Goal: Information Seeking & Learning: Learn about a topic

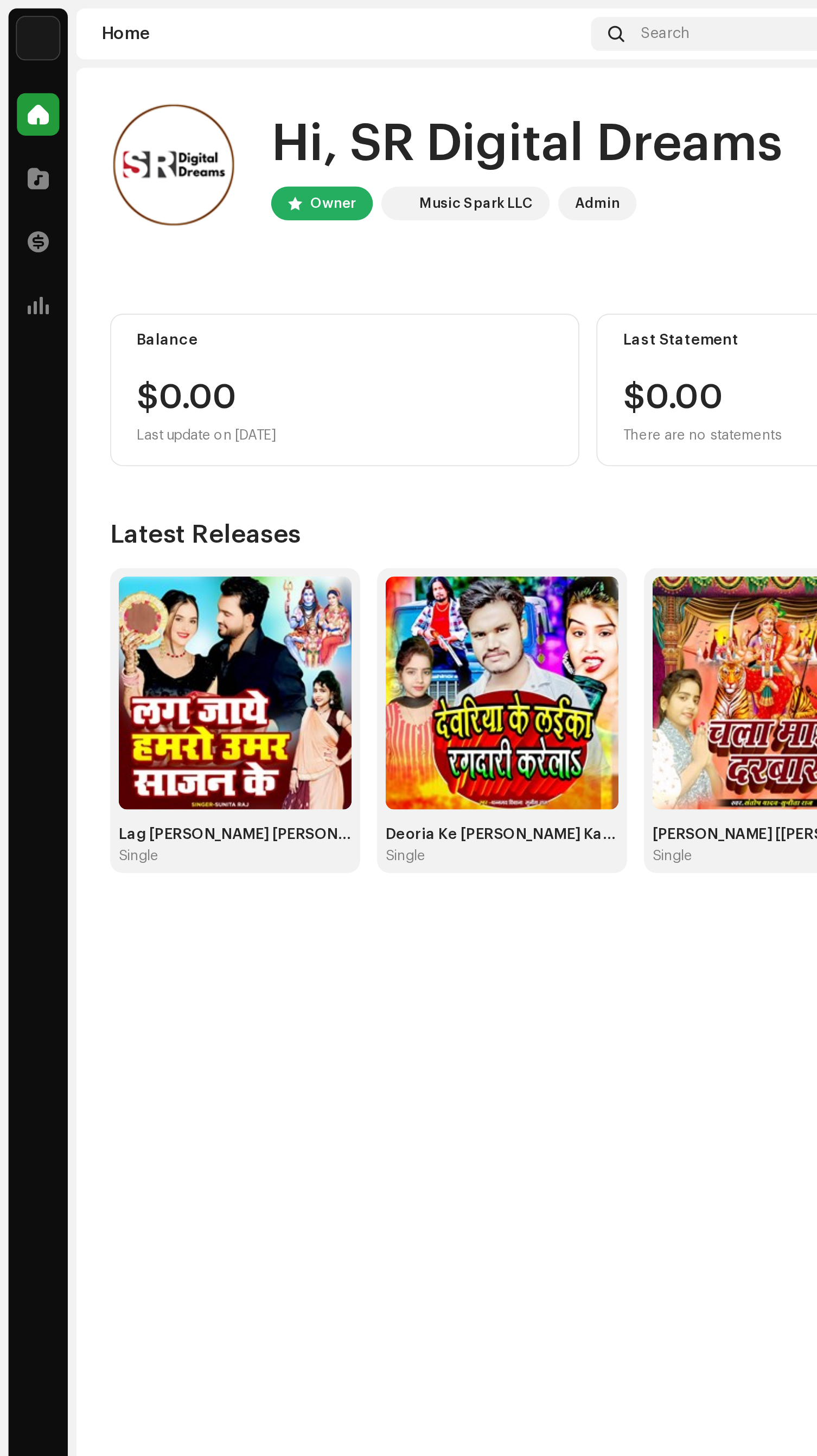
click at [12, 9] on img at bounding box center [19, 19] width 22 height 22
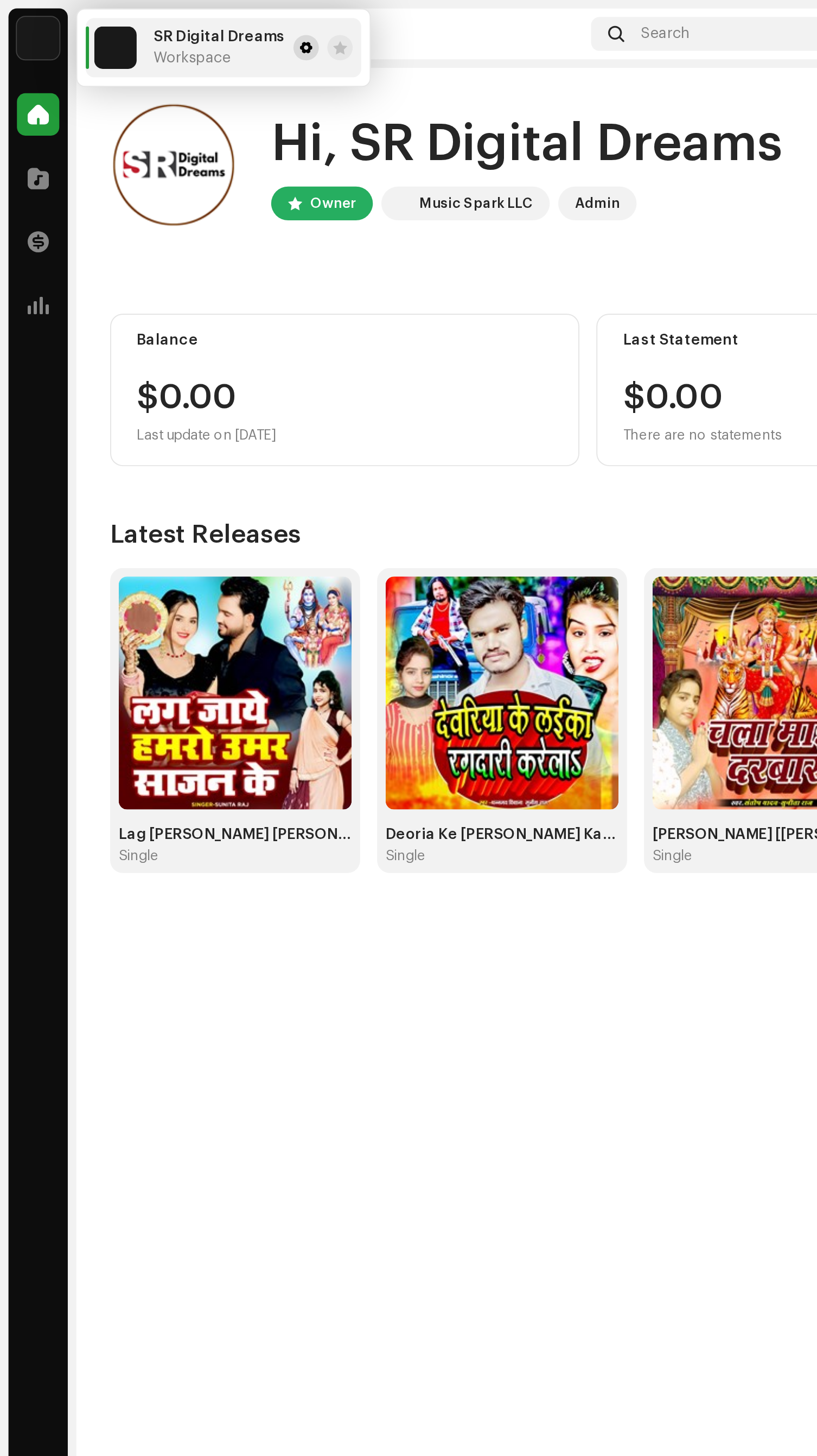
click at [153, 23] on span at bounding box center [156, 24] width 6 height 9
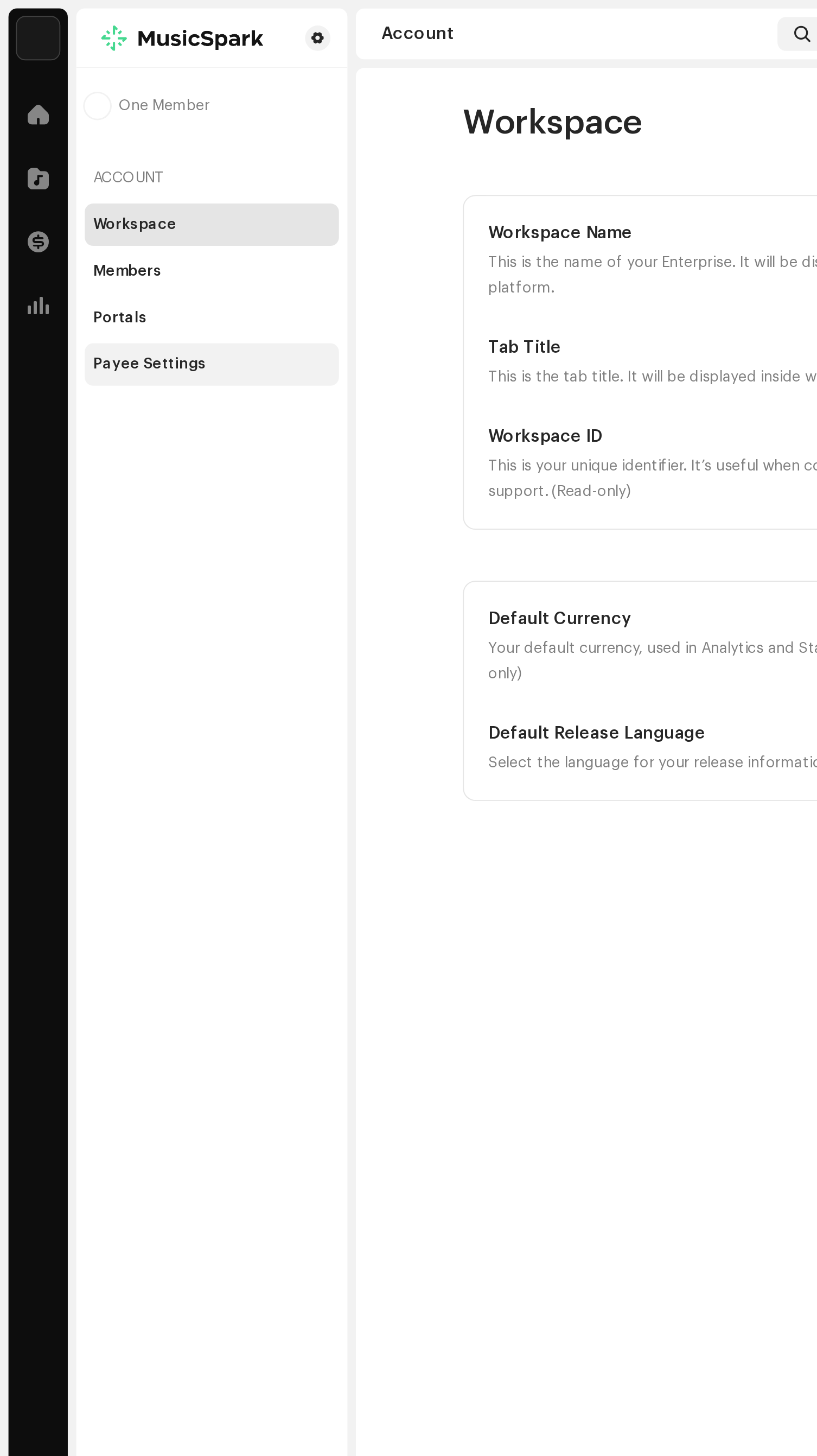
click at [92, 188] on div "Payee Settings" at bounding box center [77, 186] width 58 height 9
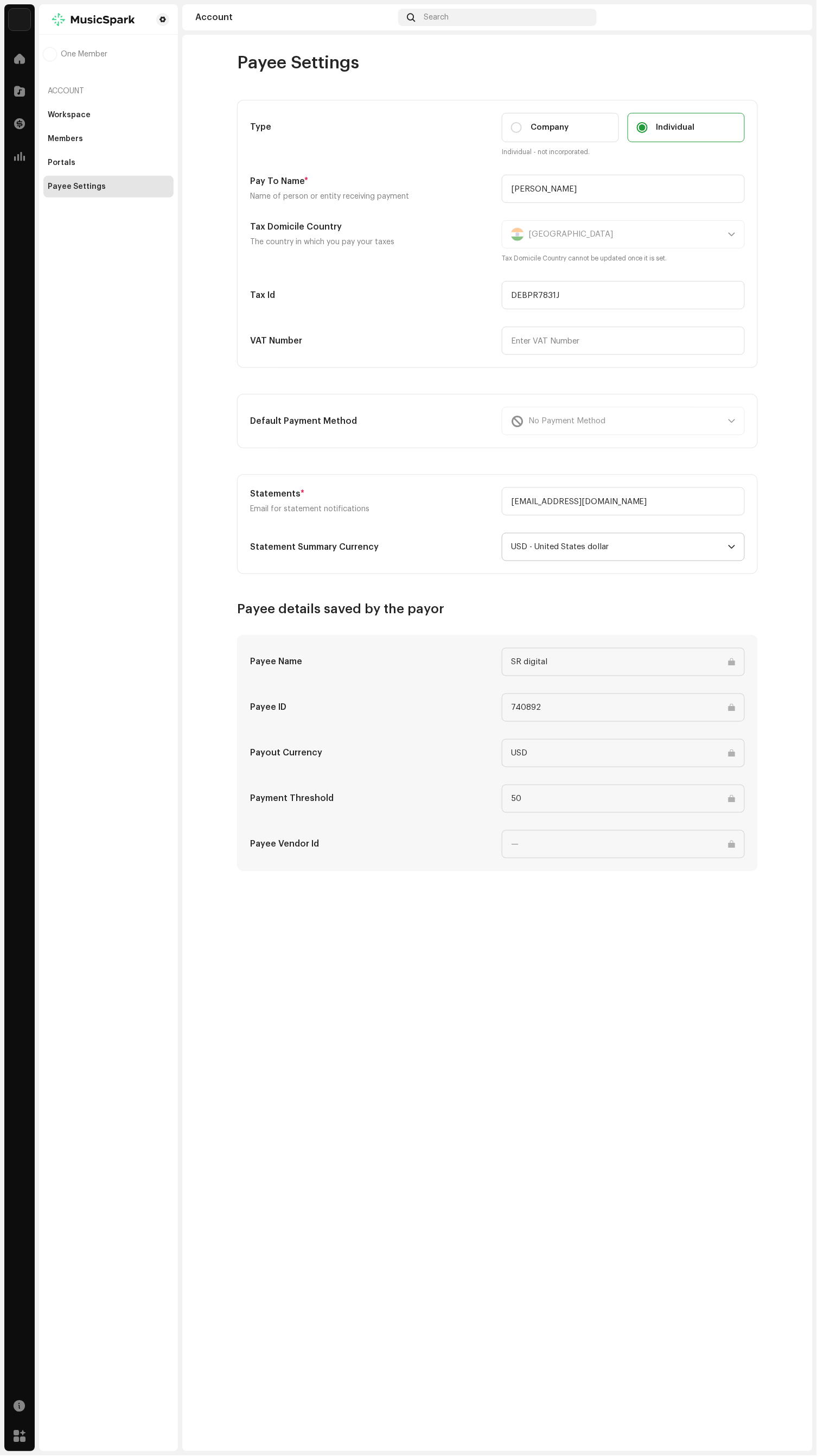
click at [686, 552] on span "USD - United States dollar" at bounding box center [620, 546] width 217 height 27
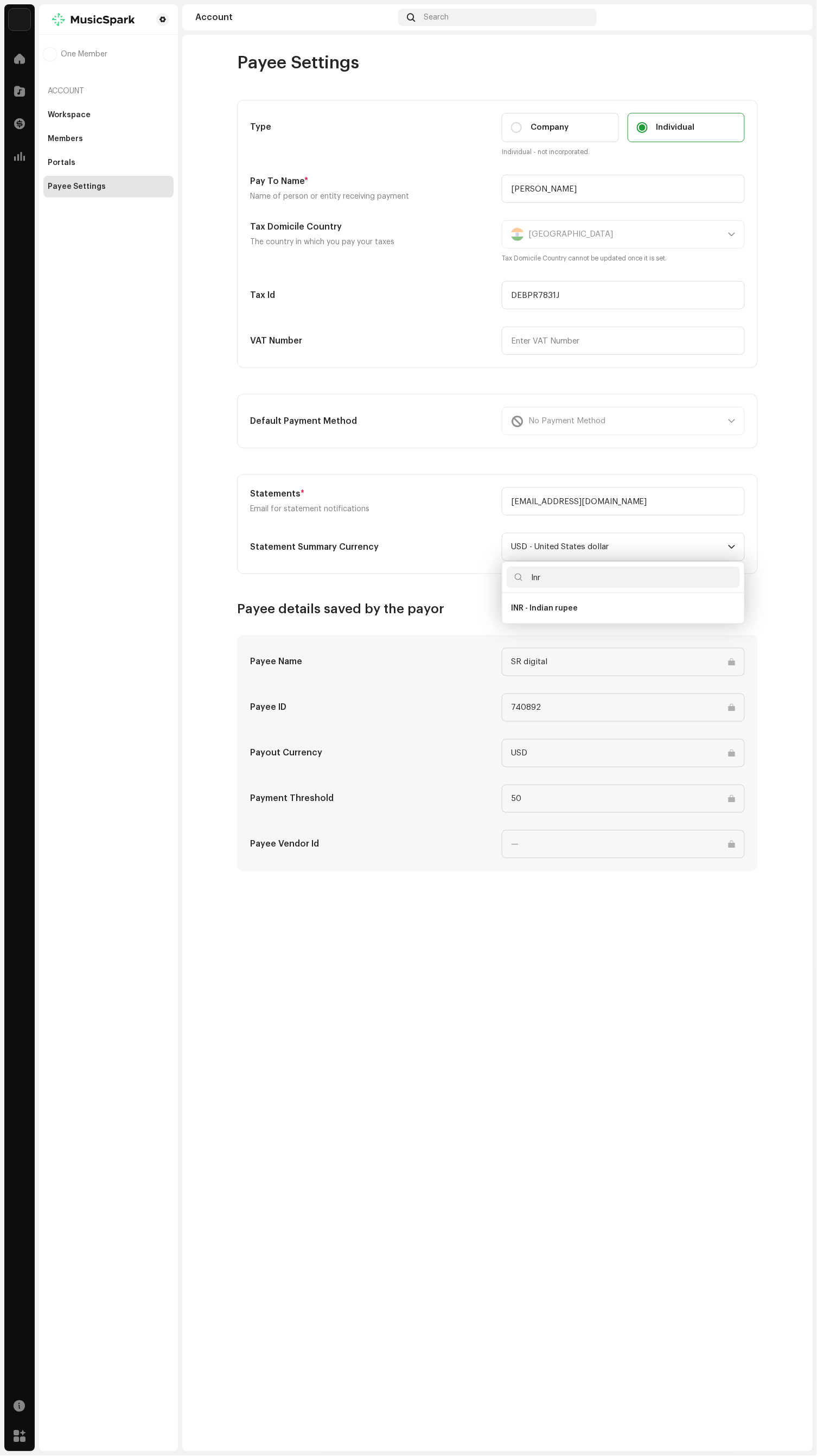
type input "Inr"
click at [495, 1022] on div "Payee Settings Type Company Individual Individual - not incorporated. Pay To Na…" at bounding box center [497, 743] width 631 height 1417
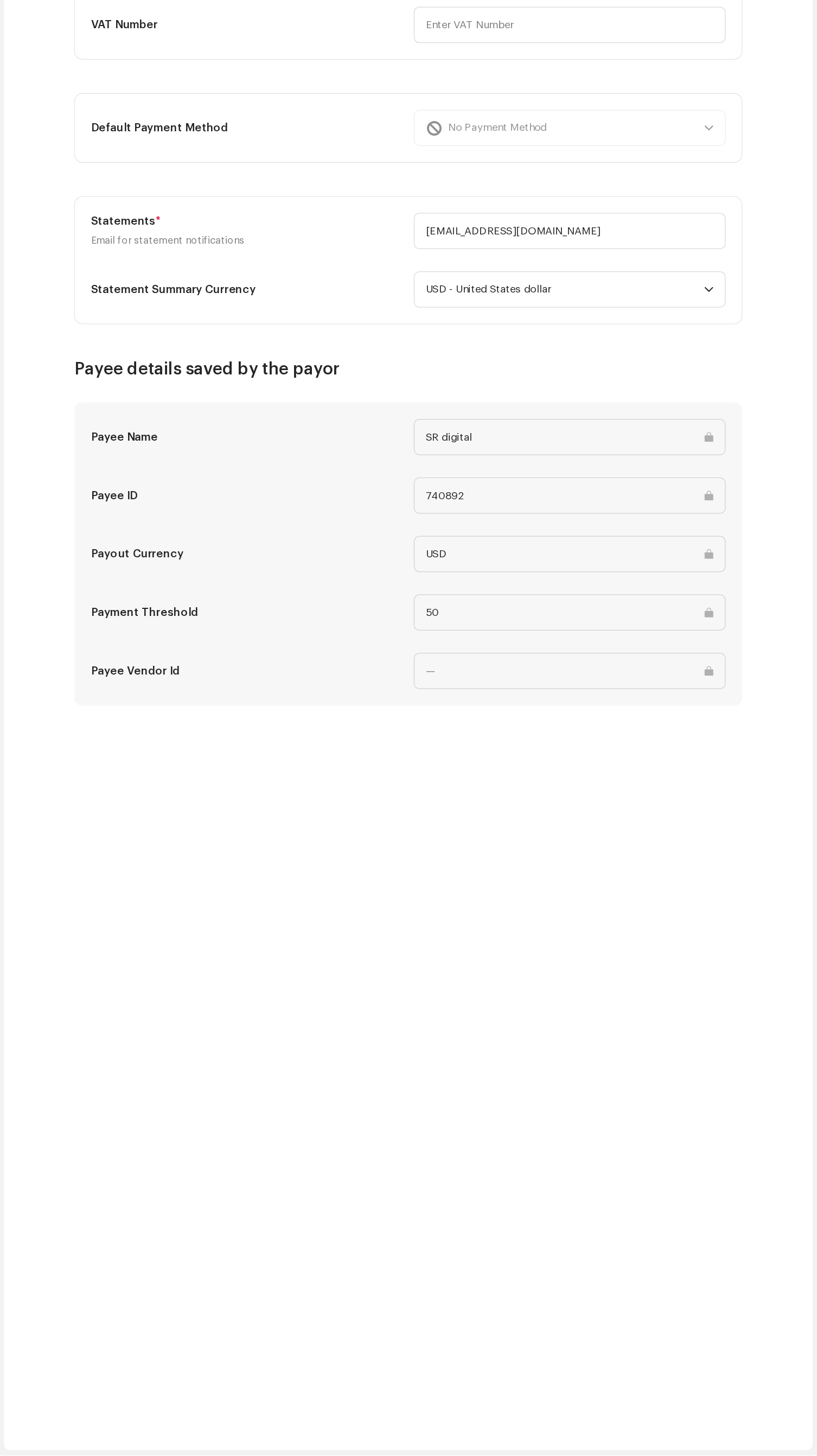
click at [516, 1276] on div "Payee Settings Type Company Individual Individual - not incorporated. Pay To Na…" at bounding box center [497, 743] width 631 height 1417
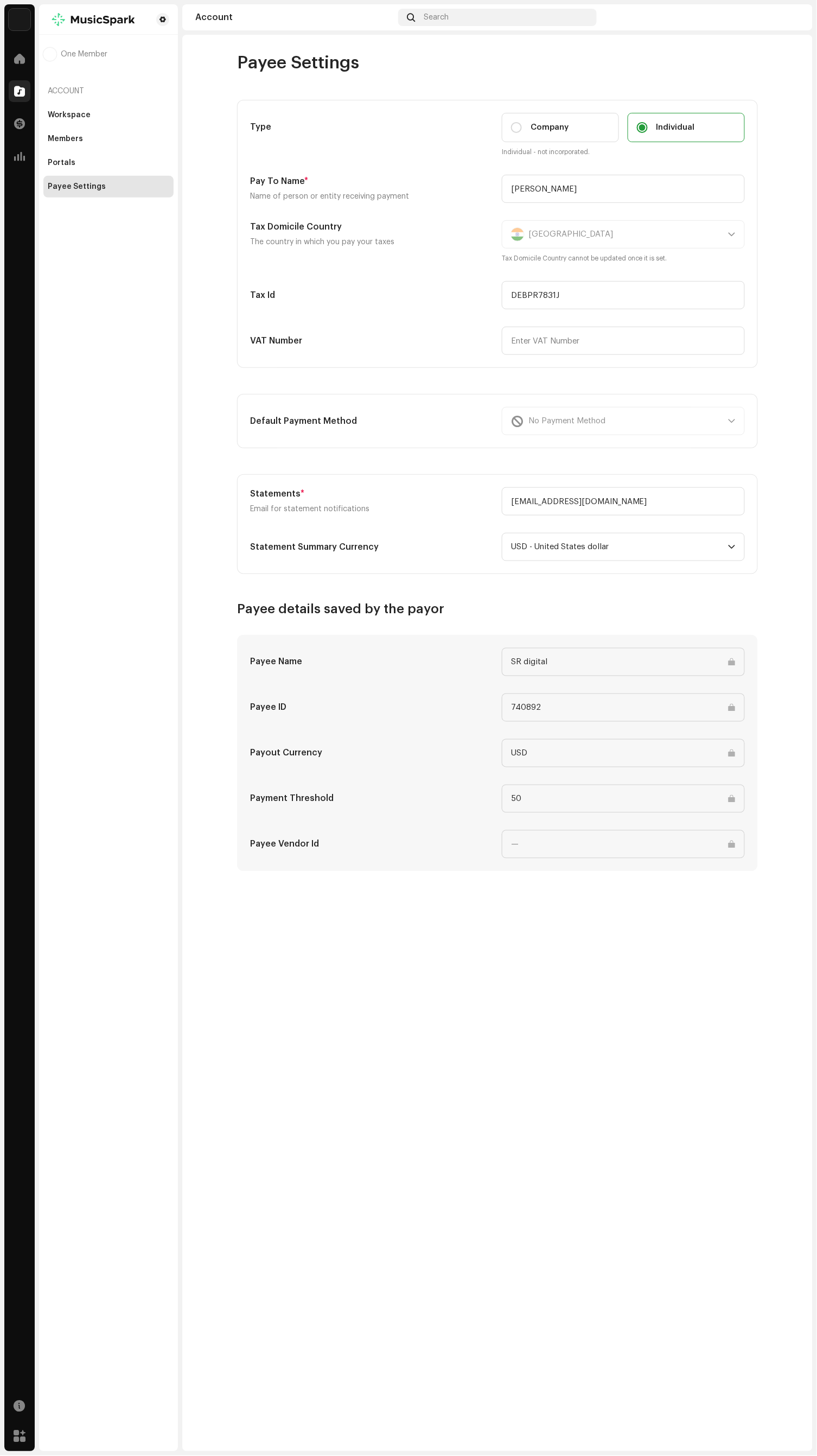
click at [19, 91] on span at bounding box center [19, 91] width 11 height 9
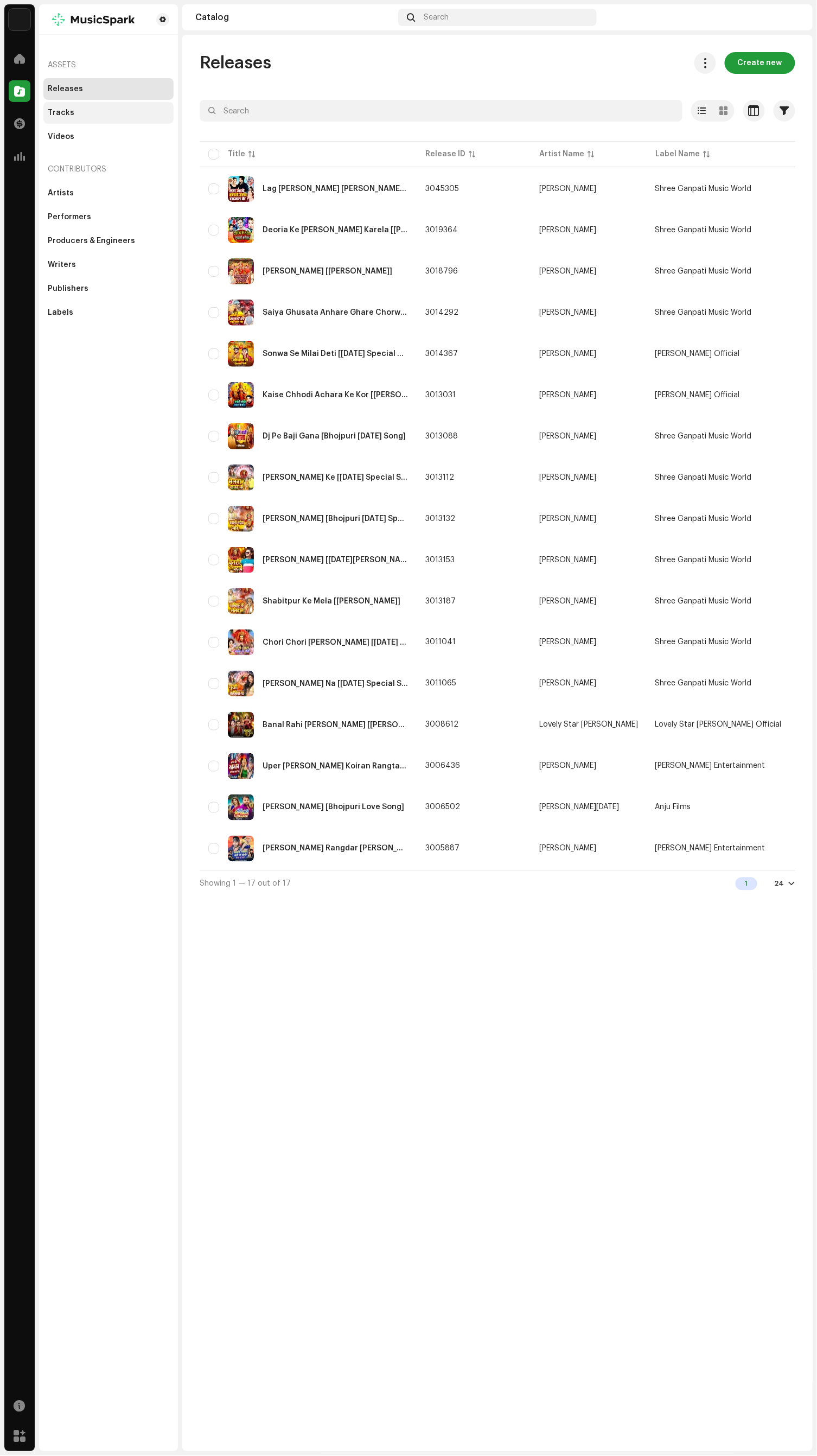
click at [57, 116] on div "Tracks" at bounding box center [61, 112] width 26 height 9
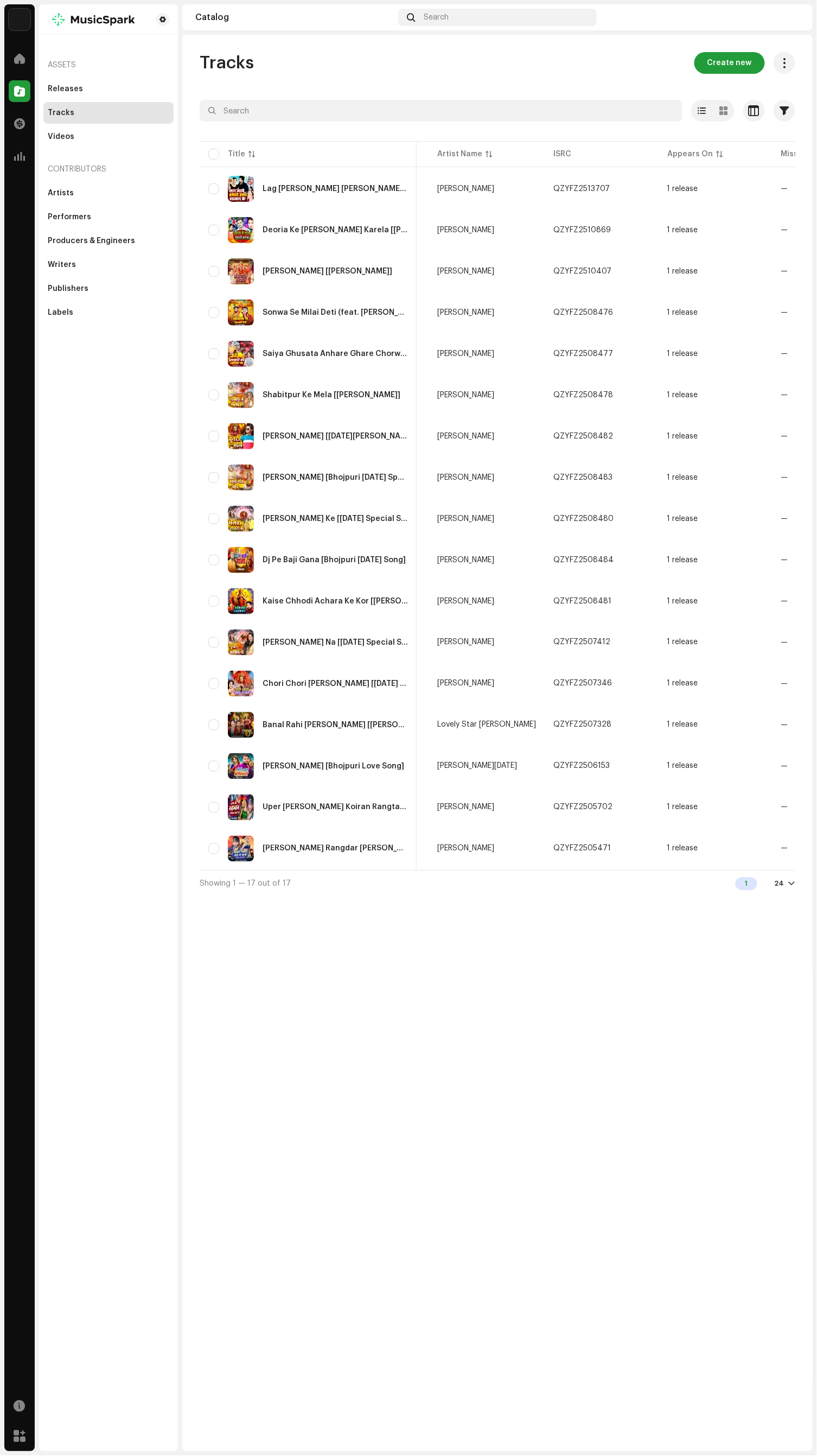
scroll to position [0, 314]
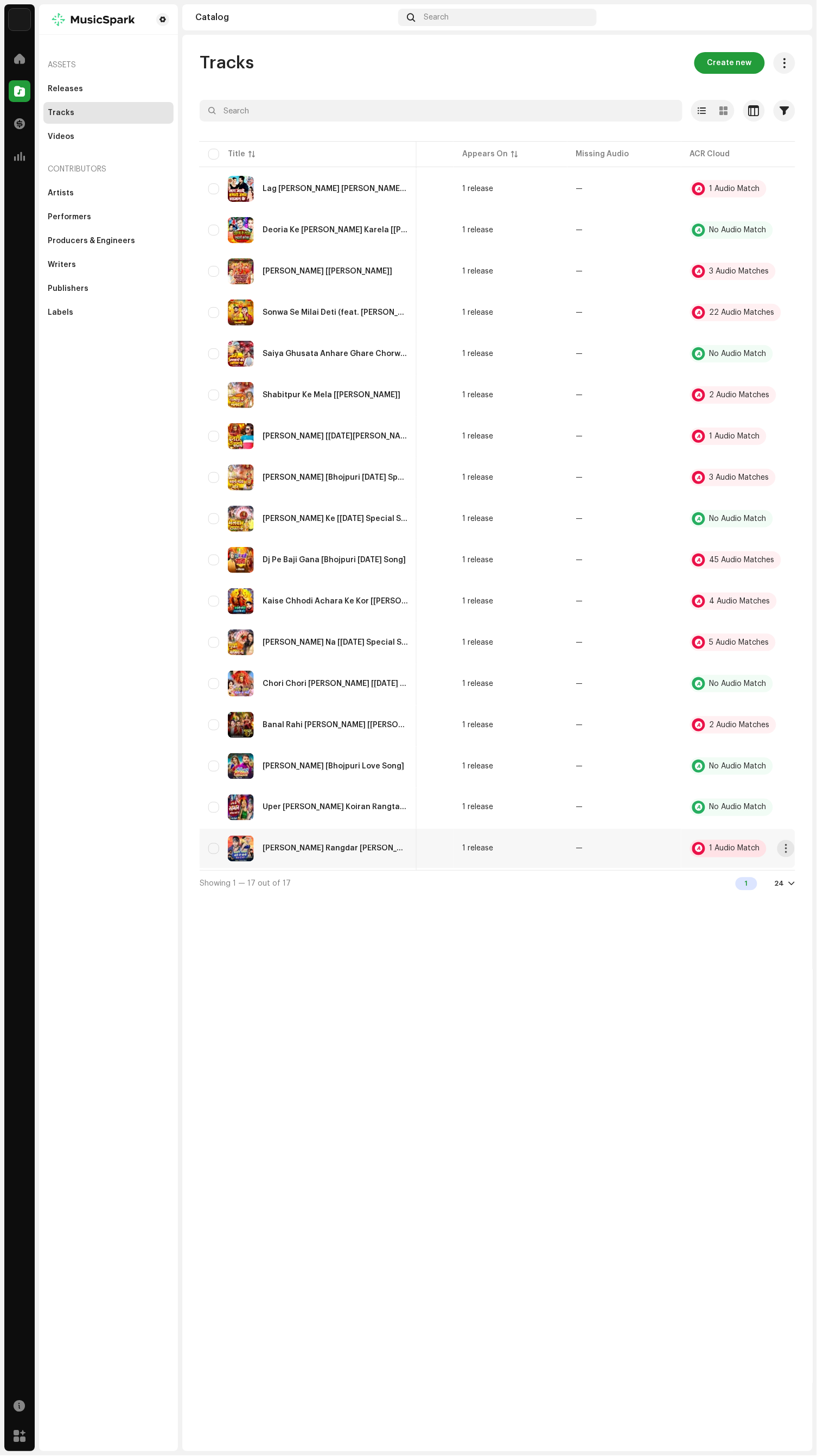
click at [733, 845] on div "1 Audio Match" at bounding box center [734, 849] width 50 height 8
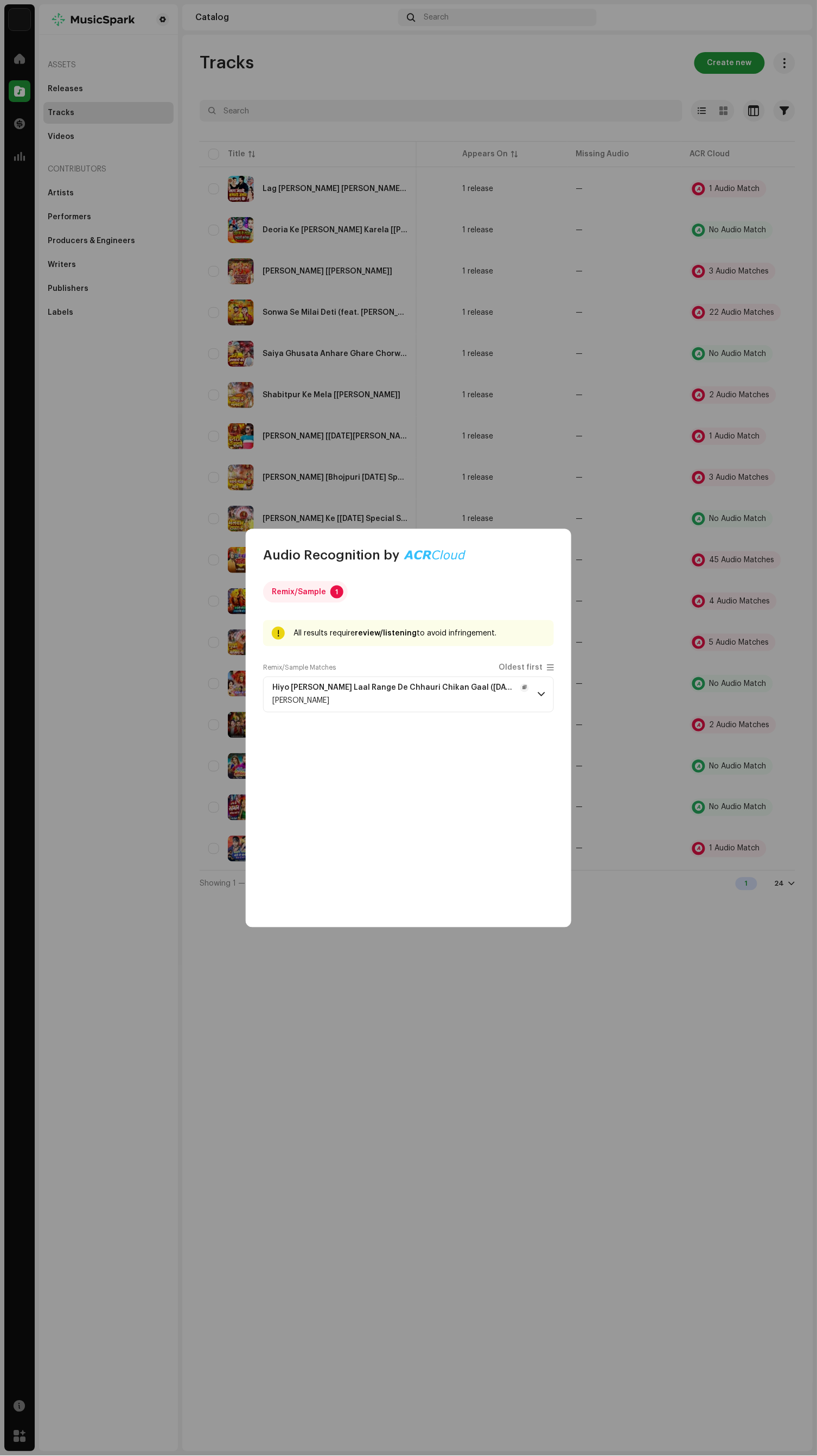
click at [490, 700] on div "[PERSON_NAME]" at bounding box center [401, 700] width 257 height 9
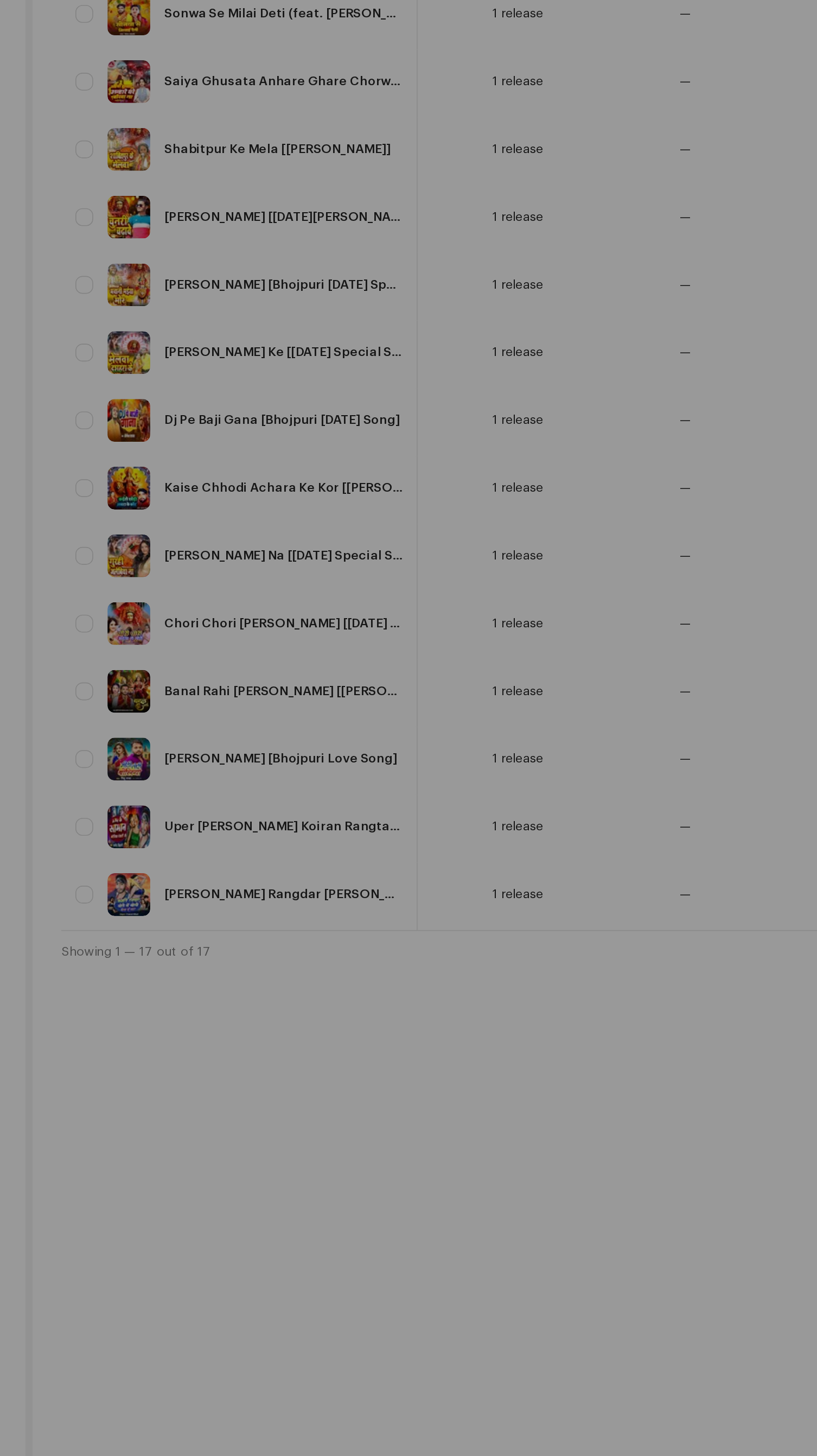
click at [442, 1109] on div "Audio Recognition by Remix/Sample 1 All results require review/listening to avo…" at bounding box center [408, 728] width 817 height 1456
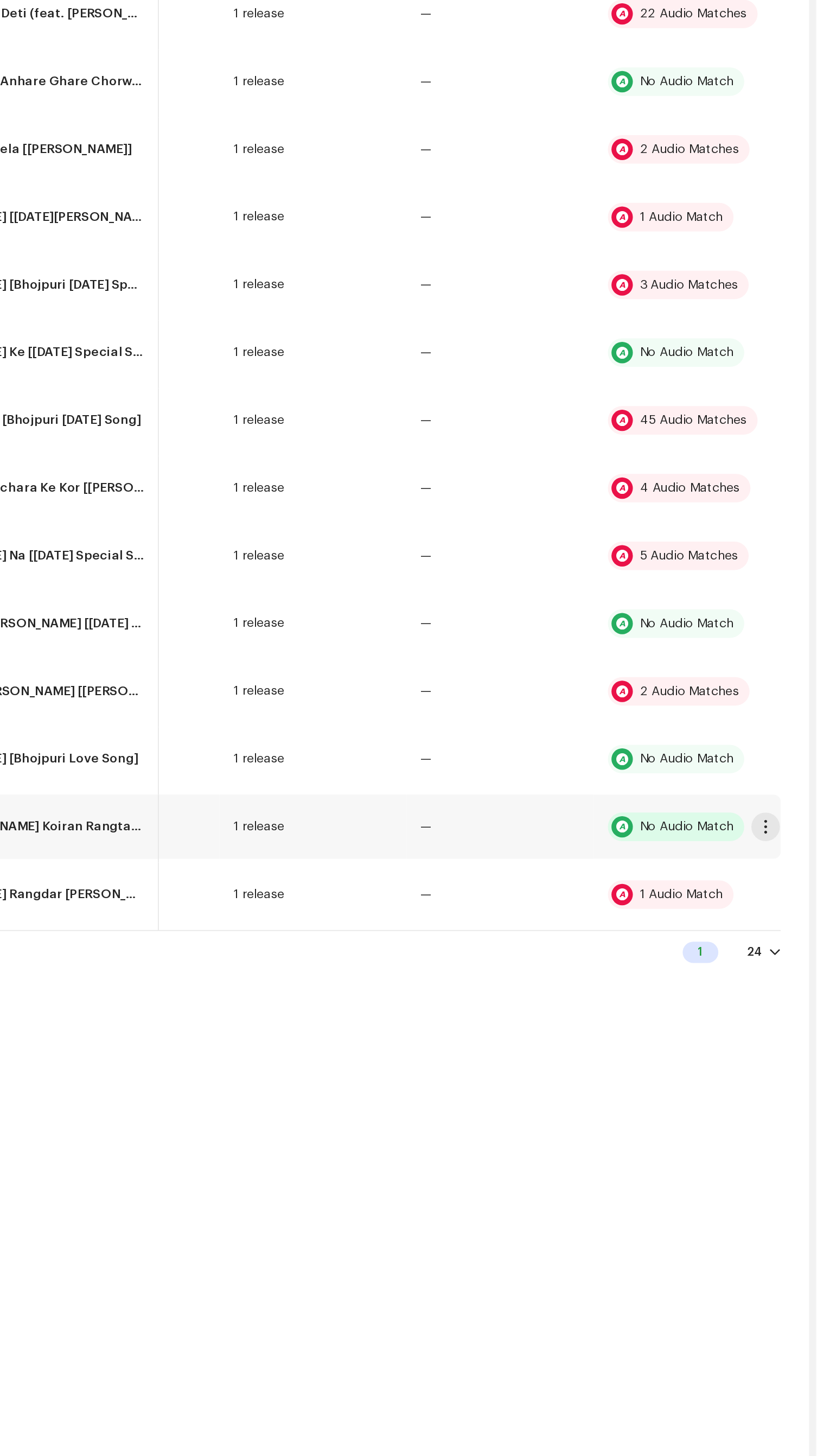
click at [746, 804] on div "No Audio Match" at bounding box center [738, 808] width 57 height 8
click at [782, 803] on span "button" at bounding box center [786, 807] width 9 height 9
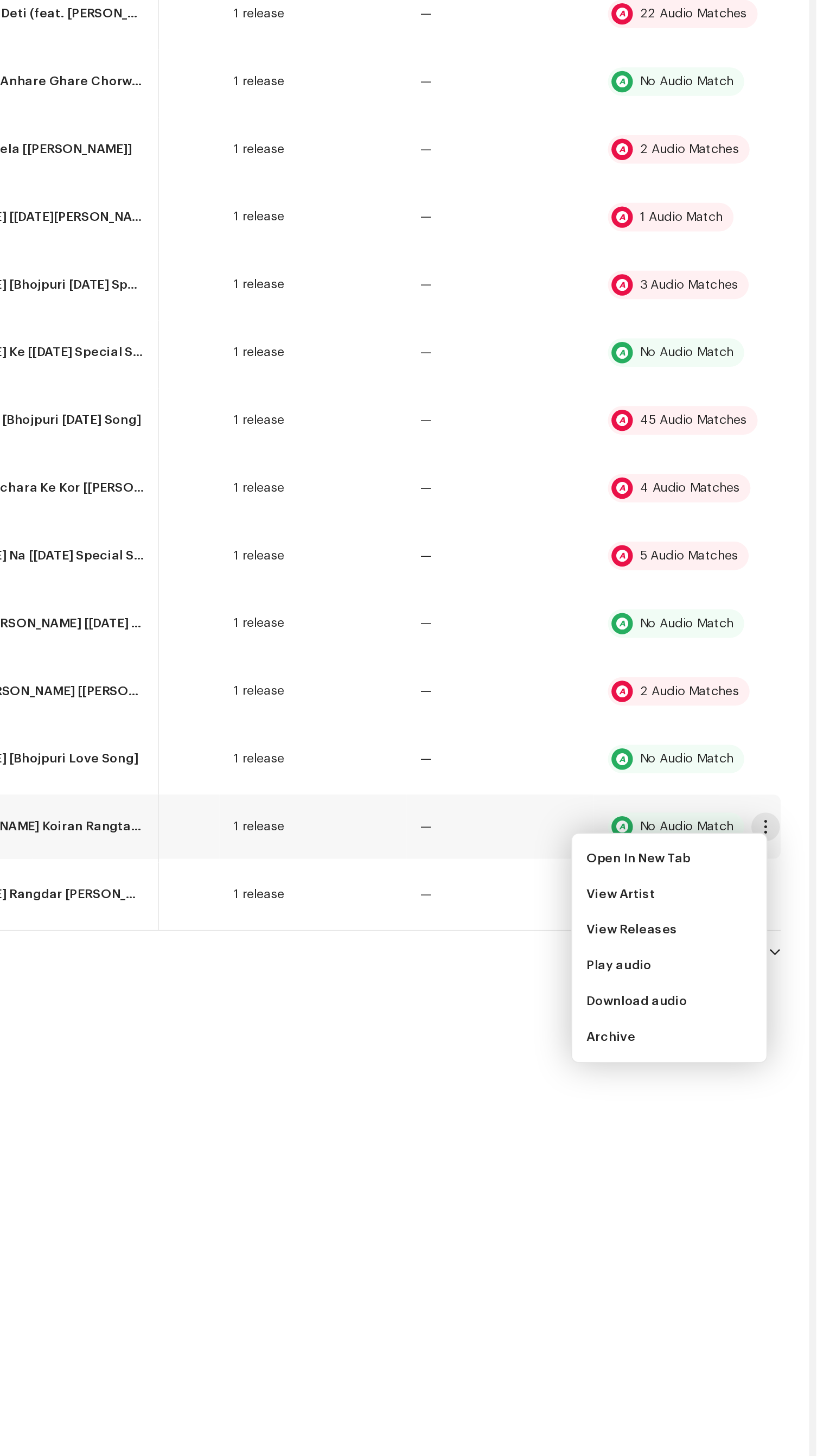
click at [592, 1016] on div "Tracks Create new Selected 0 Options Filters Distribution status In progress No…" at bounding box center [497, 743] width 631 height 1417
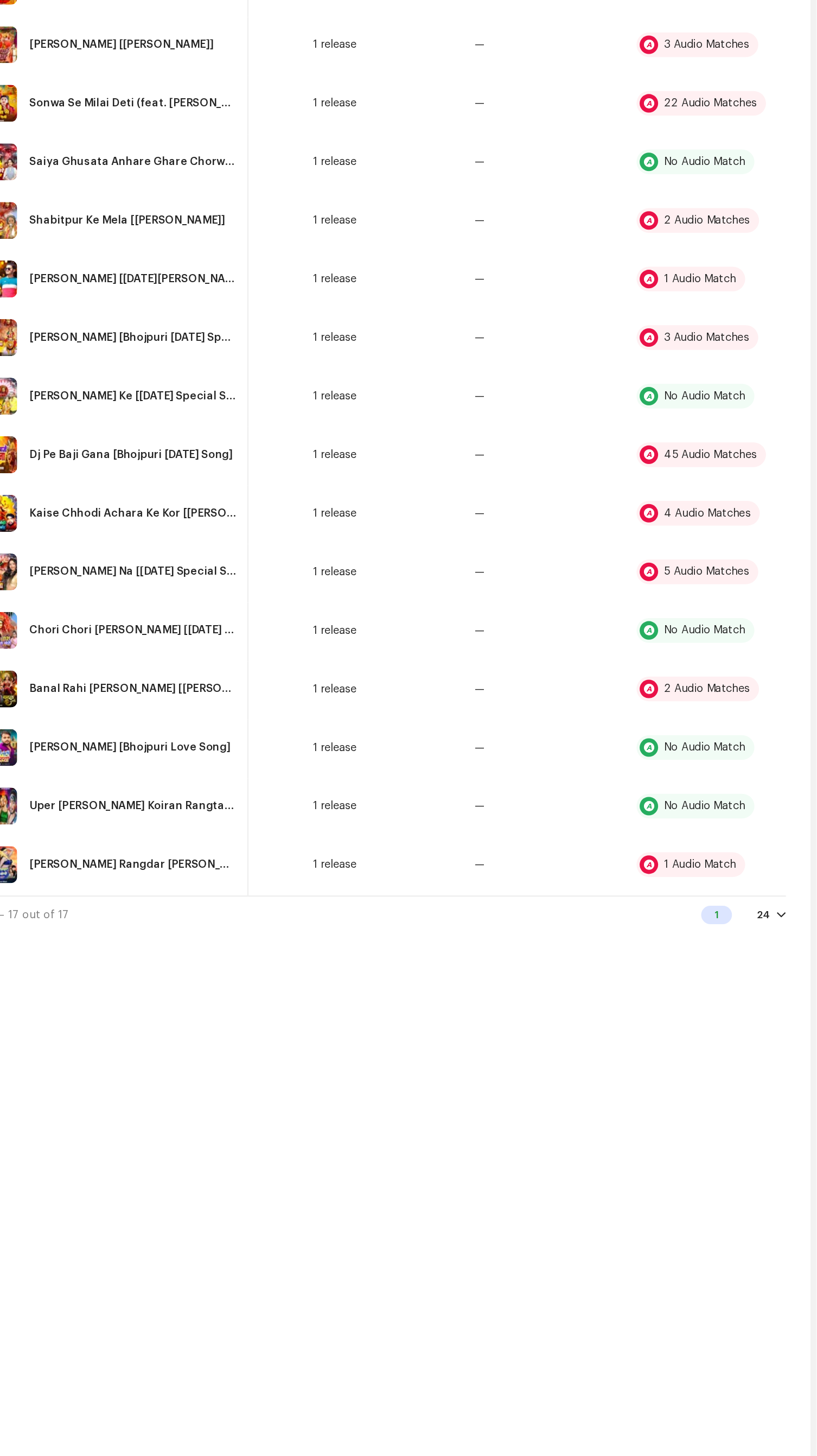
scroll to position [0, 0]
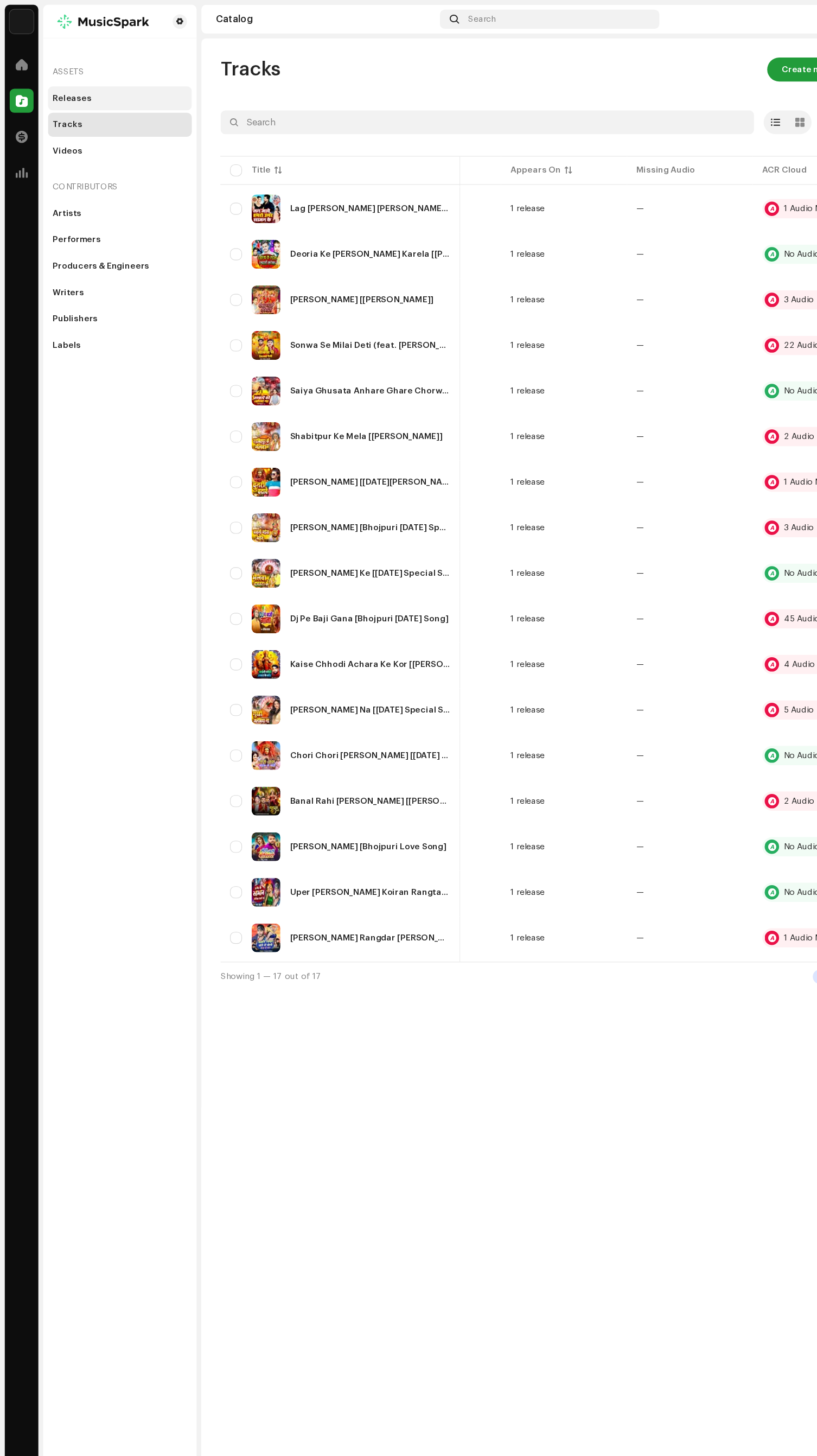
click at [64, 89] on div "Releases" at bounding box center [66, 88] width 36 height 9
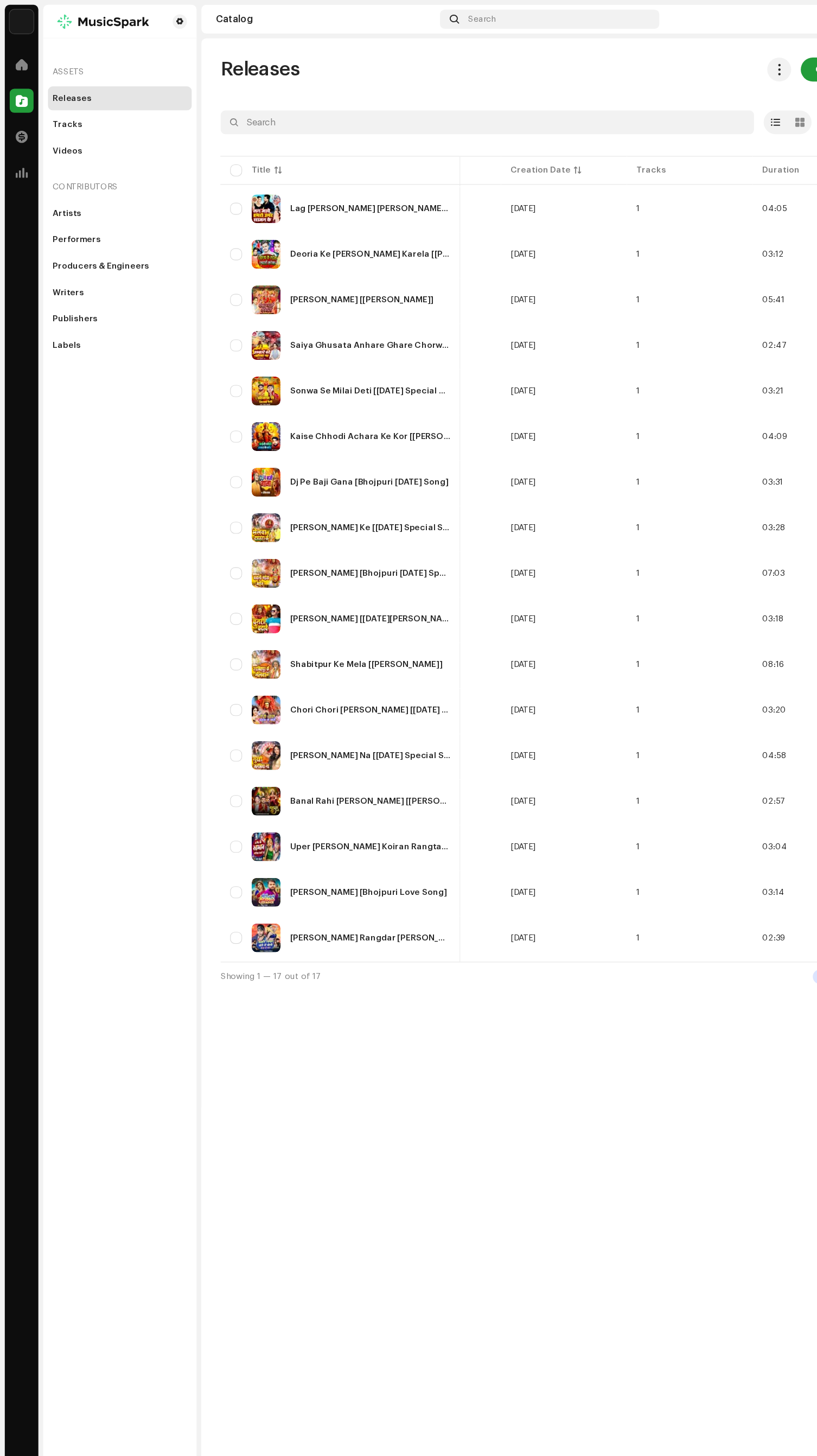
scroll to position [0, 461]
click at [56, 217] on div "Performers" at bounding box center [70, 217] width 43 height 9
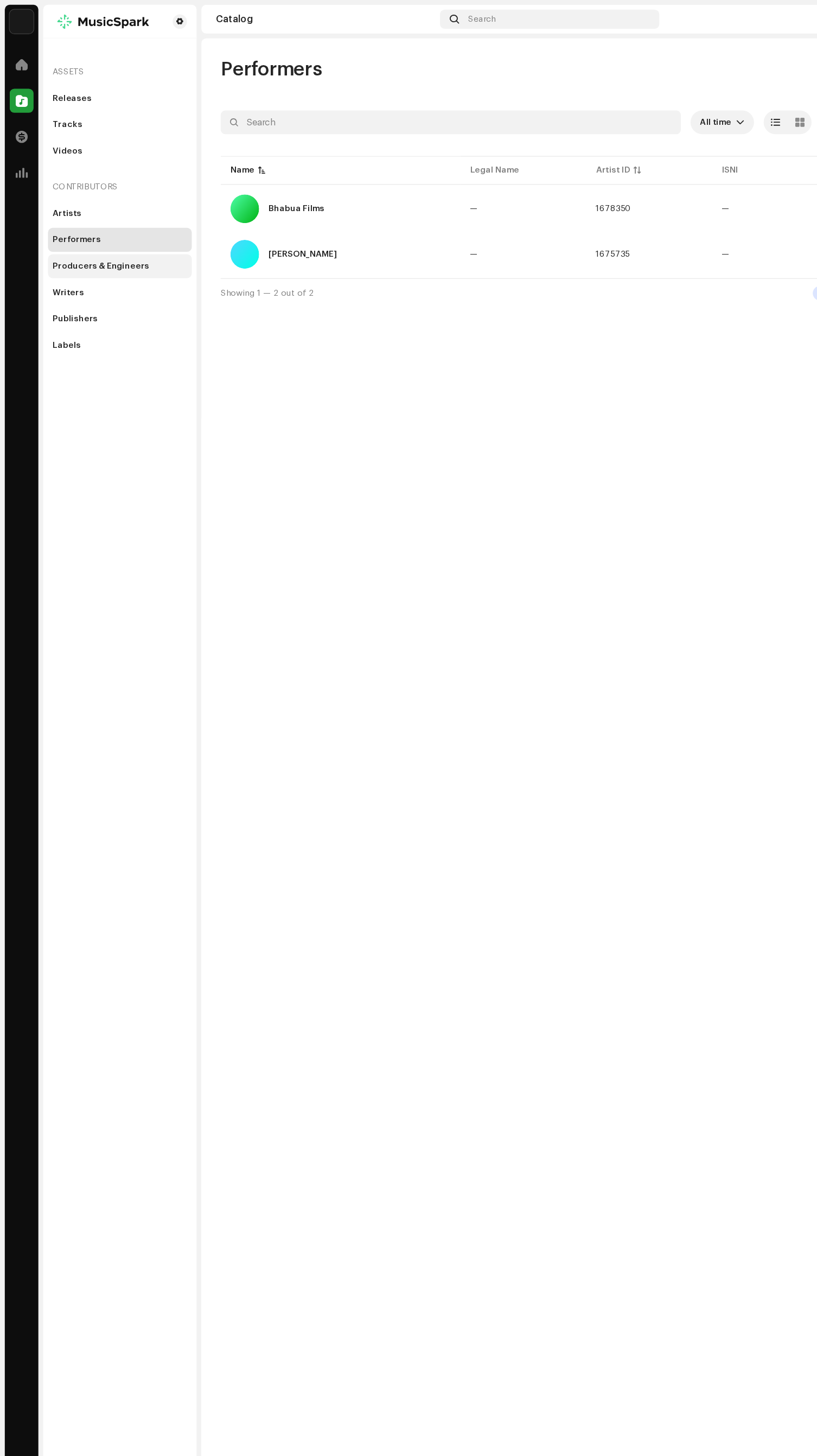
click at [70, 241] on div "Producers & Engineers" at bounding box center [91, 241] width 87 height 9
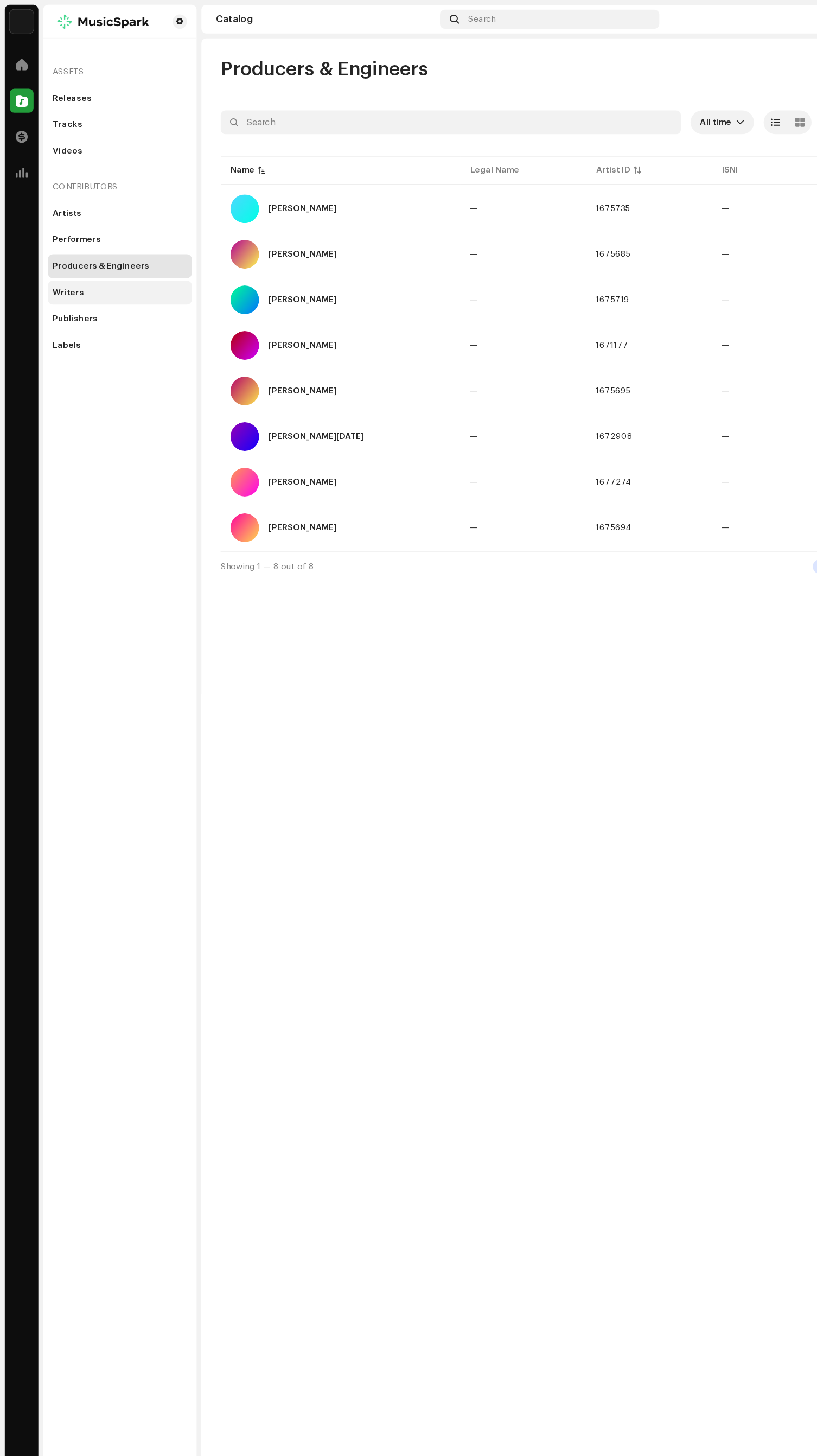
click at [53, 265] on div "Writers" at bounding box center [62, 265] width 28 height 9
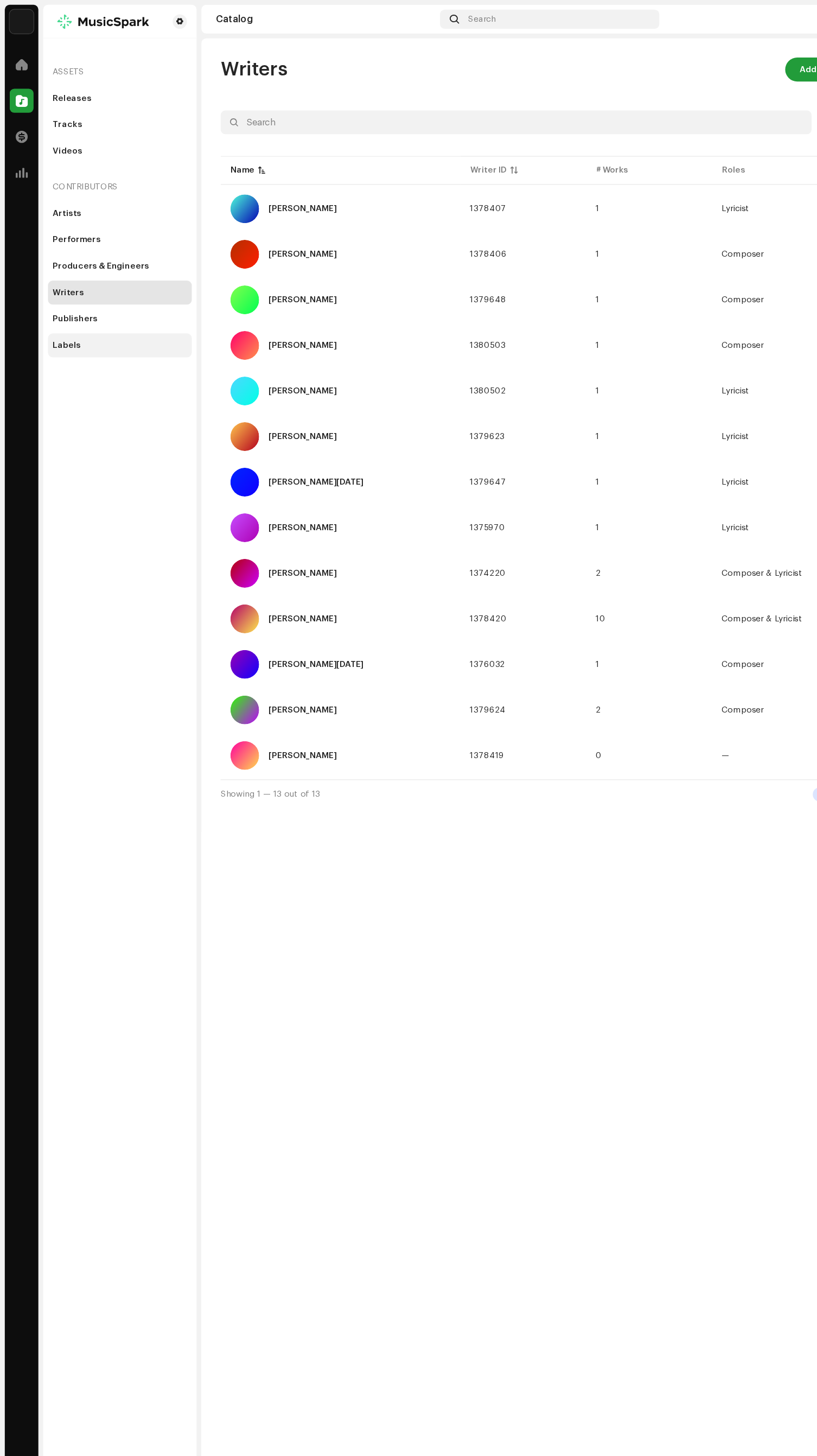
click at [50, 314] on div "Labels" at bounding box center [60, 312] width 26 height 9
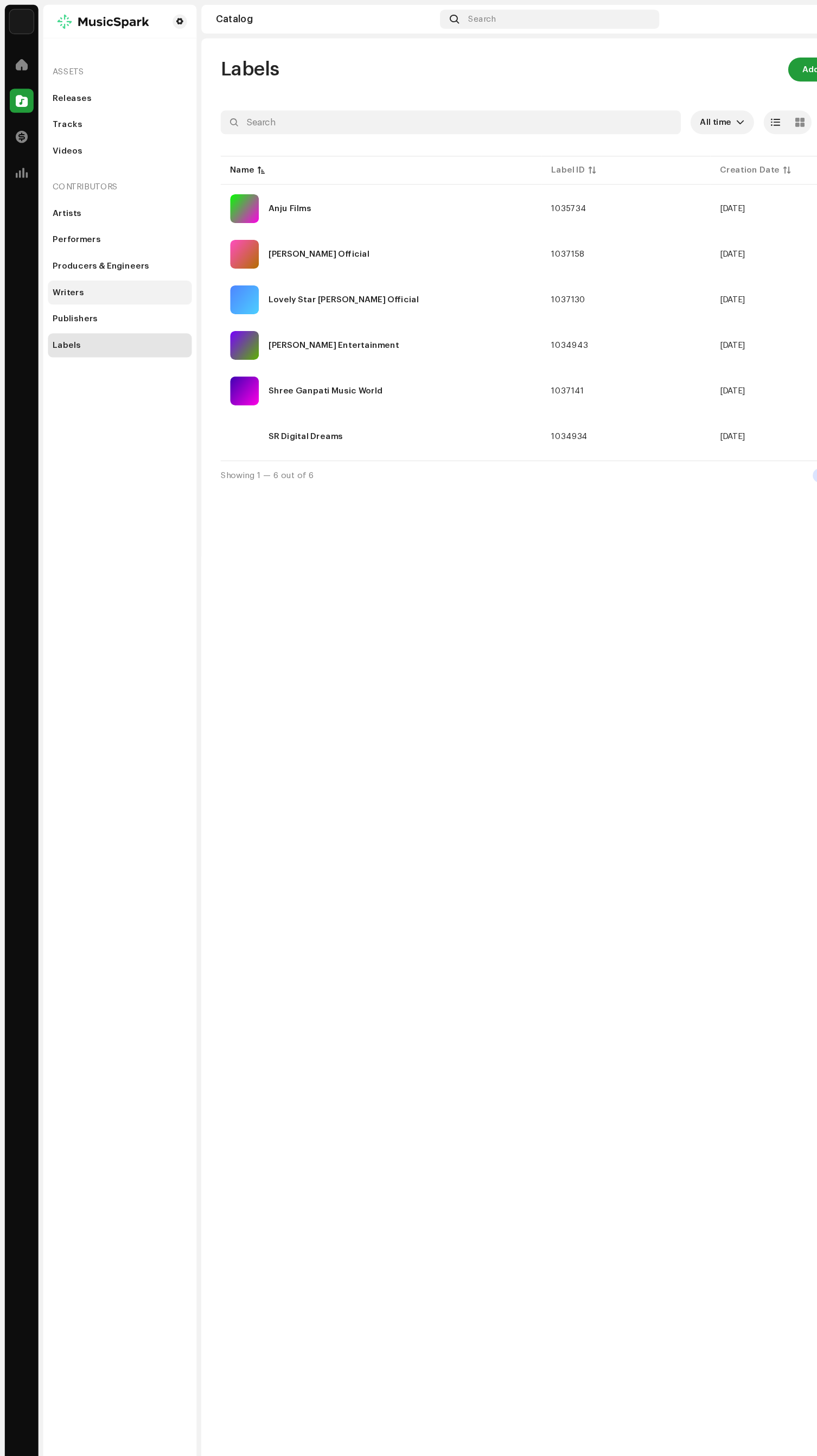
click at [60, 265] on div "Writers" at bounding box center [62, 265] width 28 height 9
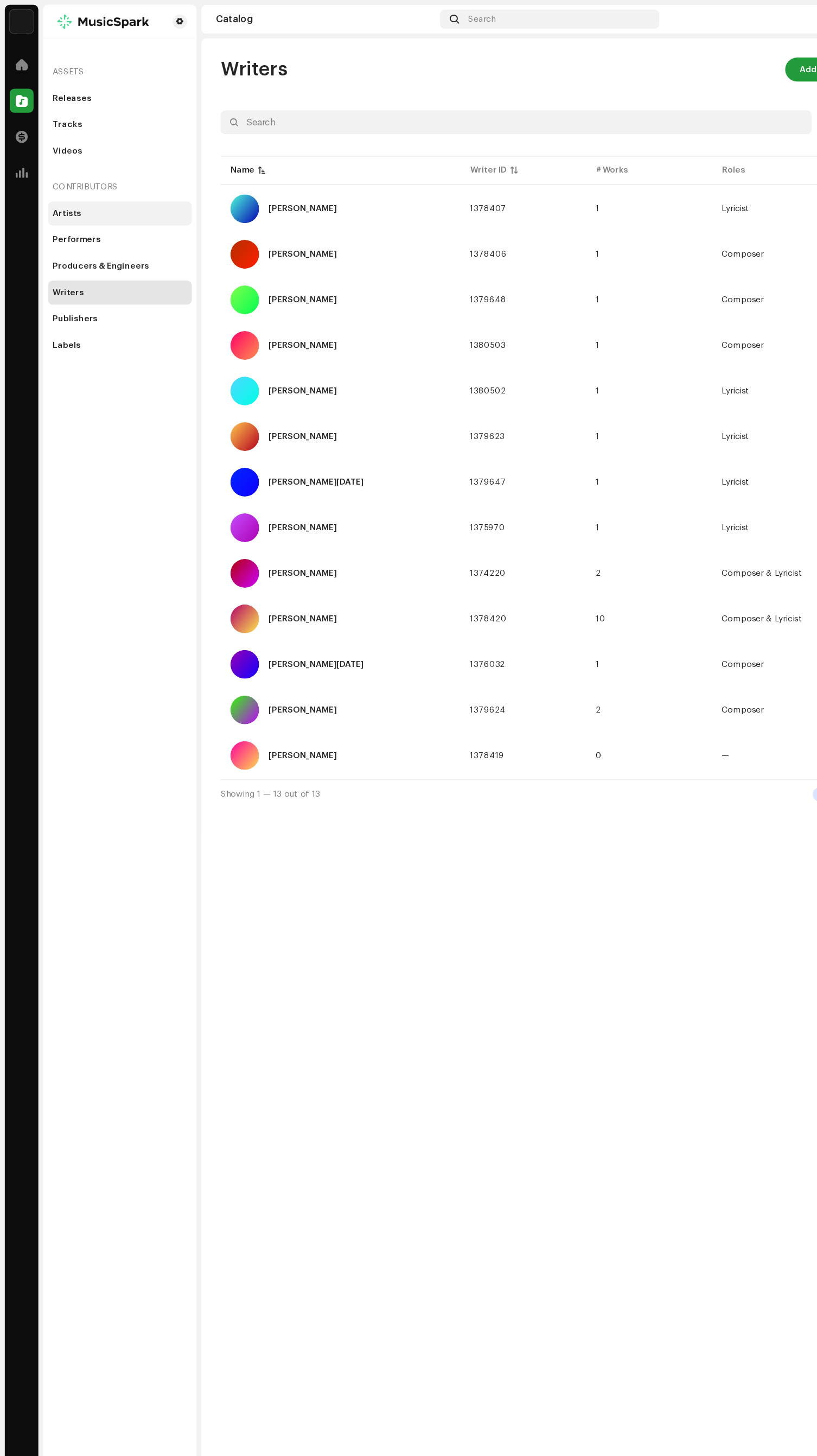
click at [59, 193] on div "Artists" at bounding box center [61, 193] width 26 height 9
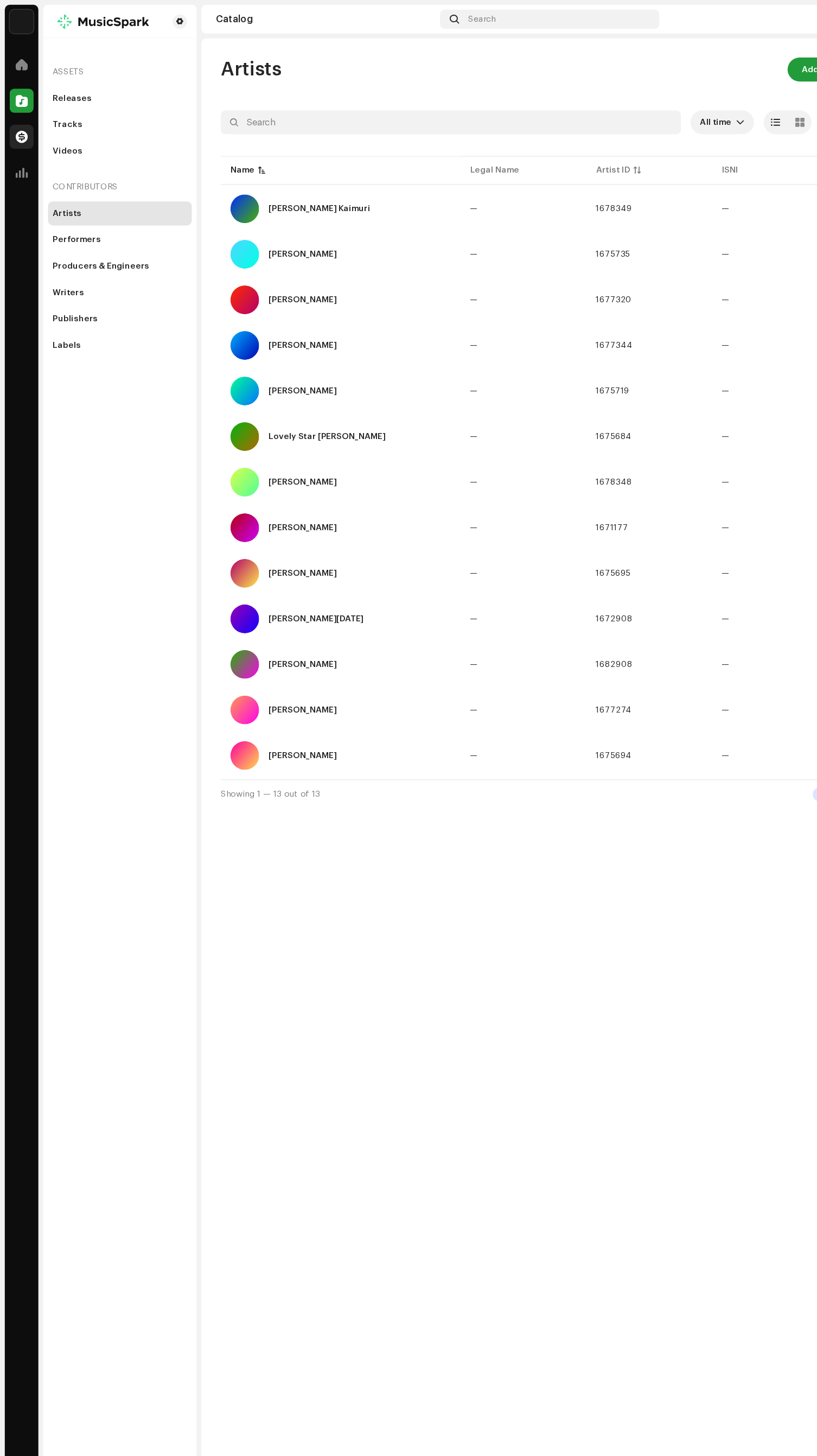
click at [19, 123] on span at bounding box center [19, 123] width 11 height 9
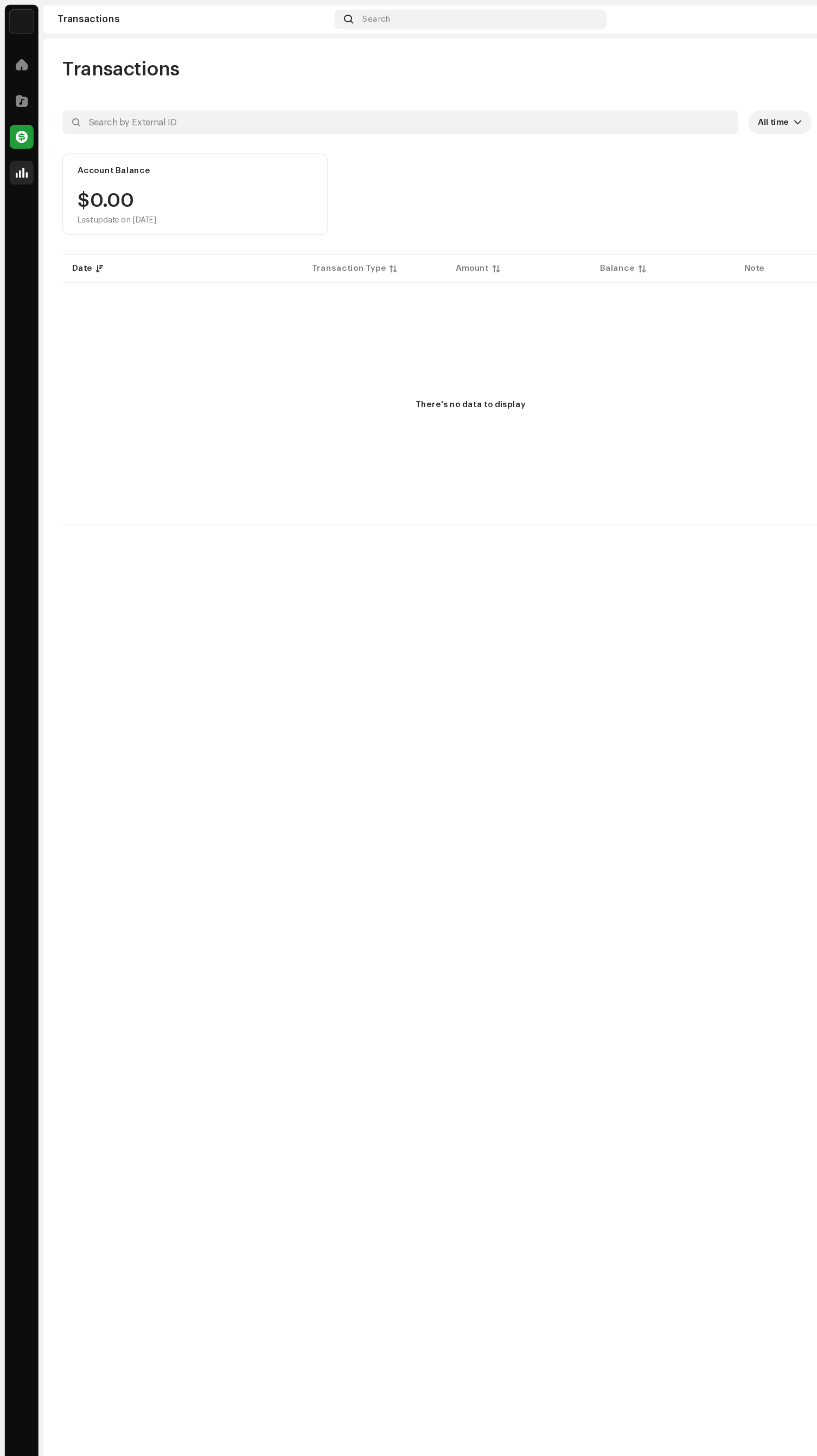
click at [19, 156] on span at bounding box center [19, 156] width 11 height 9
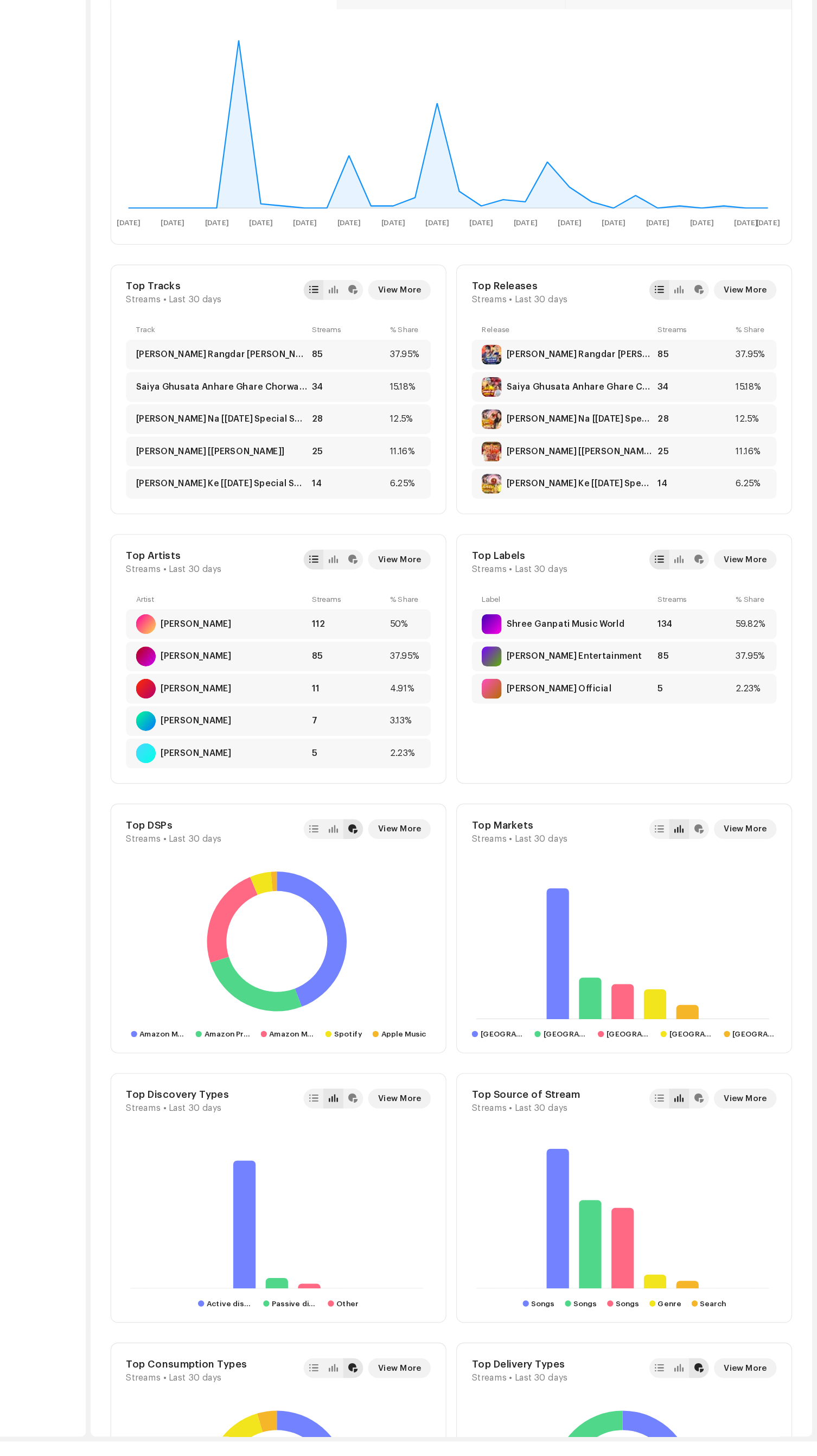
scroll to position [2, 0]
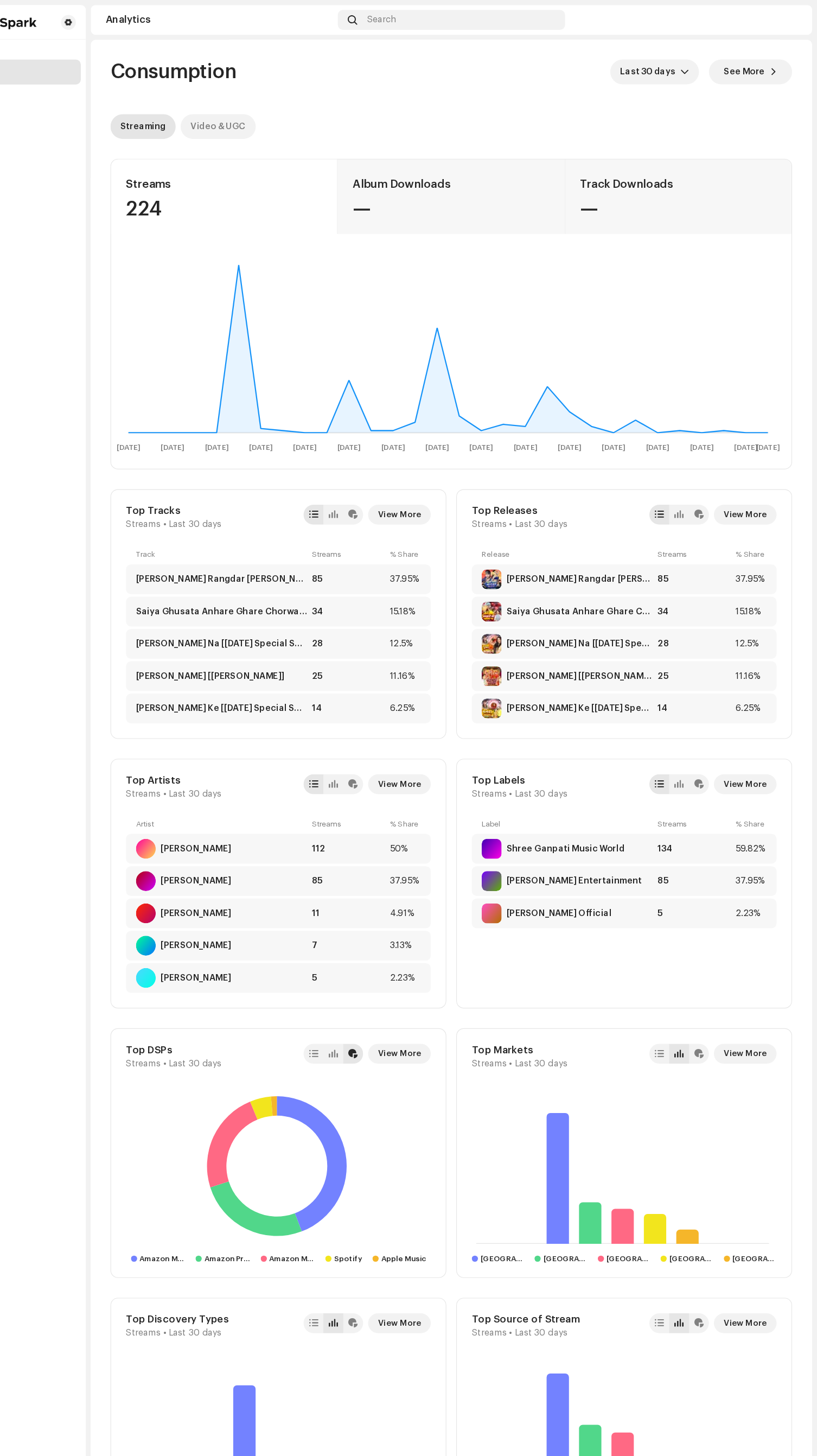
click at [303, 110] on div "Video & UGC" at bounding box center [294, 111] width 48 height 22
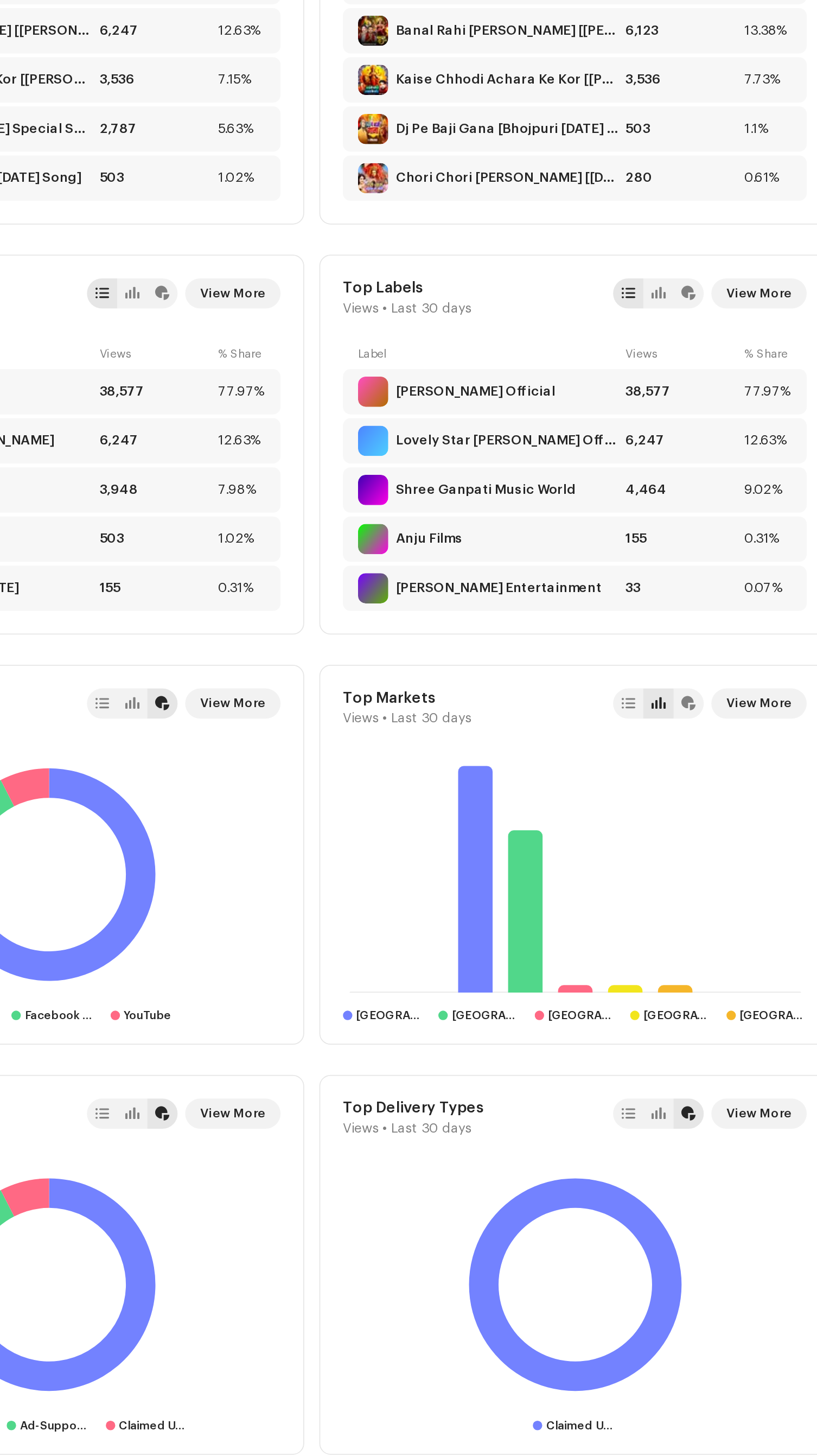
click at [600, 1051] on icon at bounding box center [591, 1021] width 19 height 130
click at [631, 1042] on rect at bounding box center [648, 1018] width 267 height 135
click at [591, 1032] on icon at bounding box center [591, 1021] width 19 height 130
click at [628, 1021] on icon at bounding box center [620, 1040] width 19 height 94
click at [655, 1075] on rect at bounding box center [648, 1018] width 267 height 135
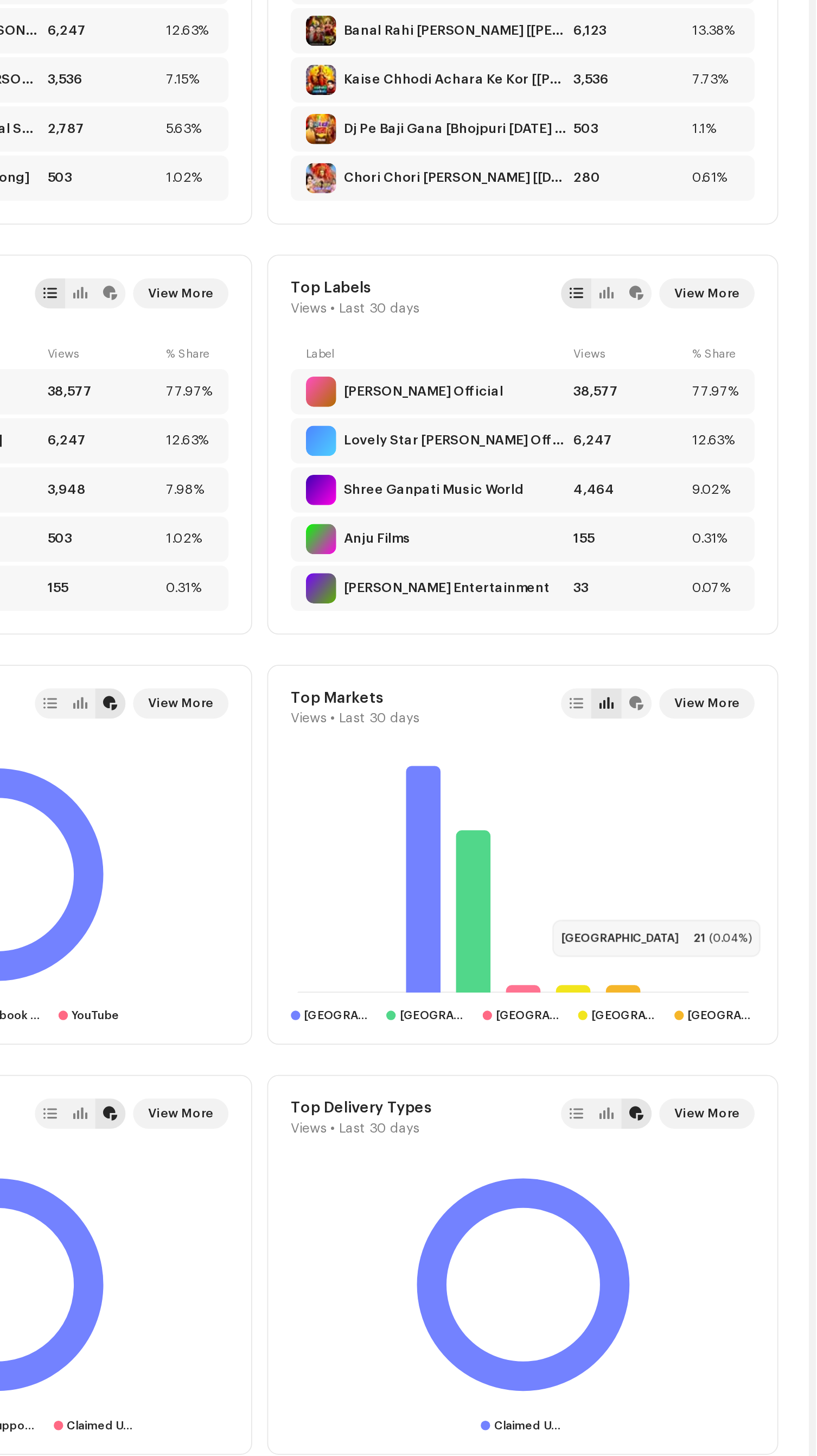
click at [682, 1085] on div "[GEOGRAPHIC_DATA] 21 (0.04%) [GEOGRAPHIC_DATA] [GEOGRAPHIC_DATA] [GEOGRAPHIC_DA…" at bounding box center [648, 1027] width 266 height 153
click at [682, 1099] on div at bounding box center [682, 1099] width 5 height 5
click at [677, 1098] on div "[GEOGRAPHIC_DATA] [GEOGRAPHIC_DATA] [GEOGRAPHIC_DATA] [GEOGRAPHIC_DATA] [GEOGRA…" at bounding box center [648, 1099] width 266 height 9
click at [706, 1085] on div "[GEOGRAPHIC_DATA] 21 (0.04%) [GEOGRAPHIC_DATA] [GEOGRAPHIC_DATA] [GEOGRAPHIC_DA…" at bounding box center [648, 1027] width 266 height 153
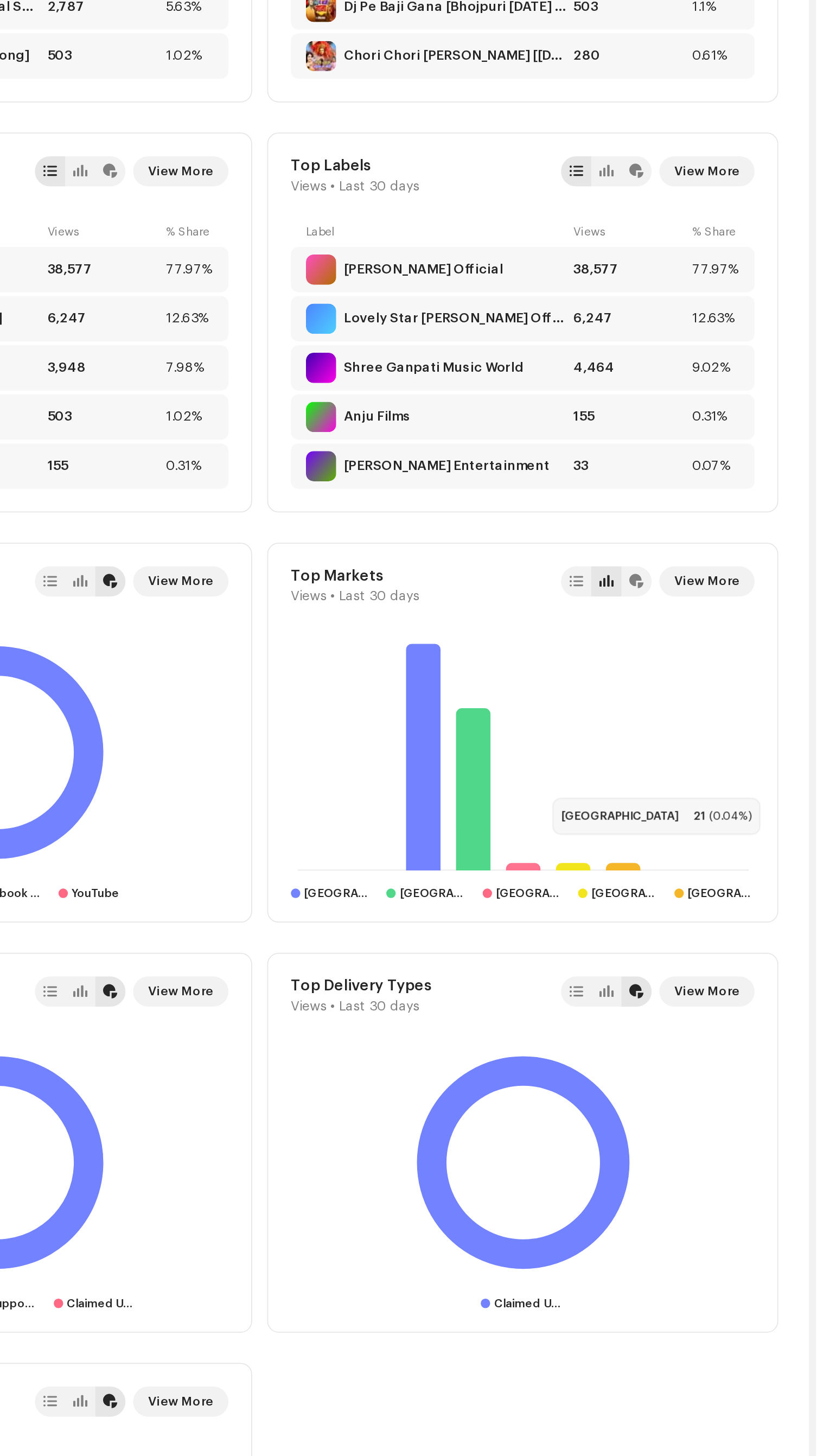
click at [770, 1143] on div "Top Delivery Types Views • Last 30 days View More Claimed UGC" at bounding box center [648, 1243] width 293 height 218
click at [758, 1154] on span "View More" at bounding box center [754, 1156] width 37 height 22
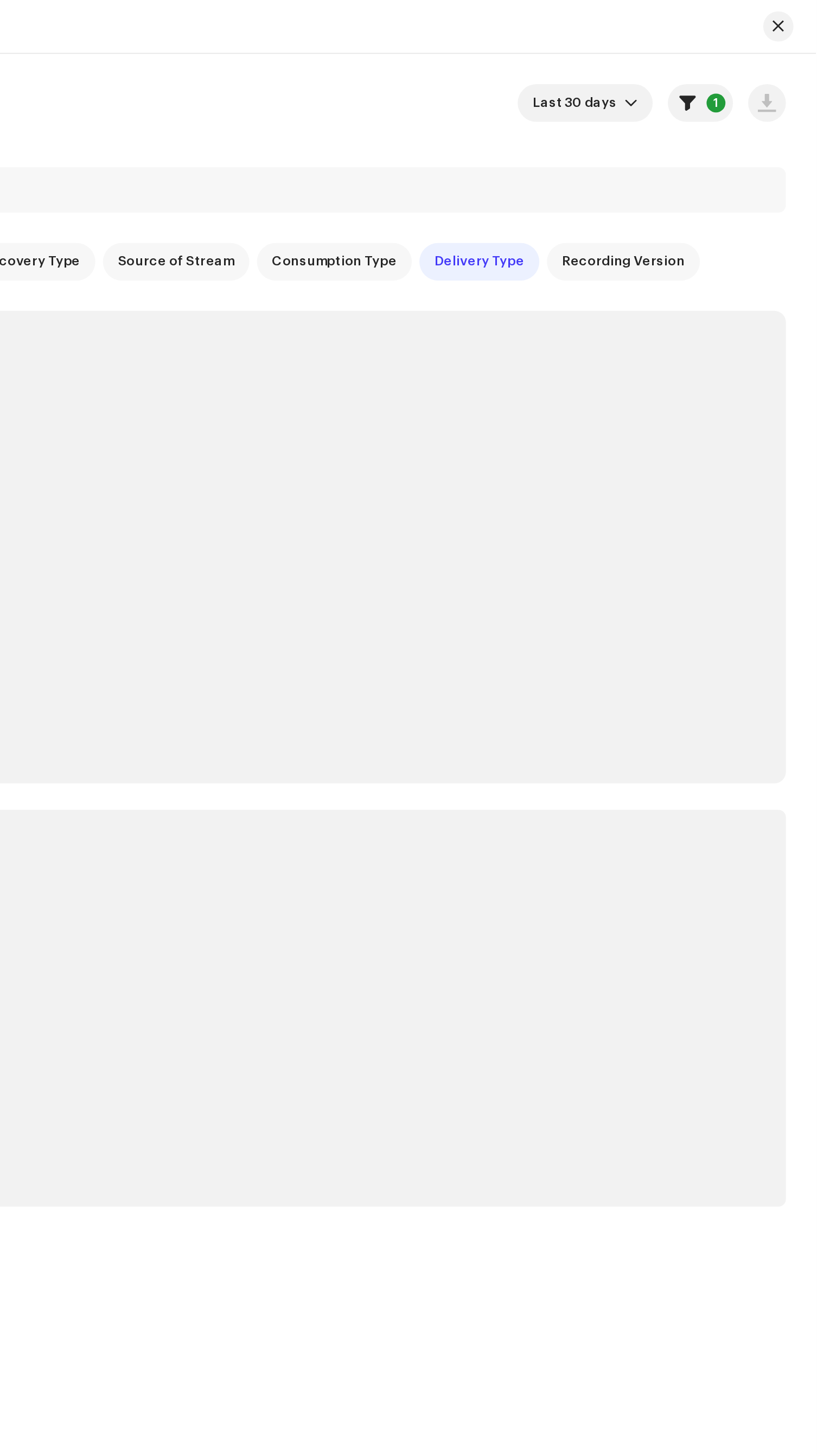
checkbox input "true"
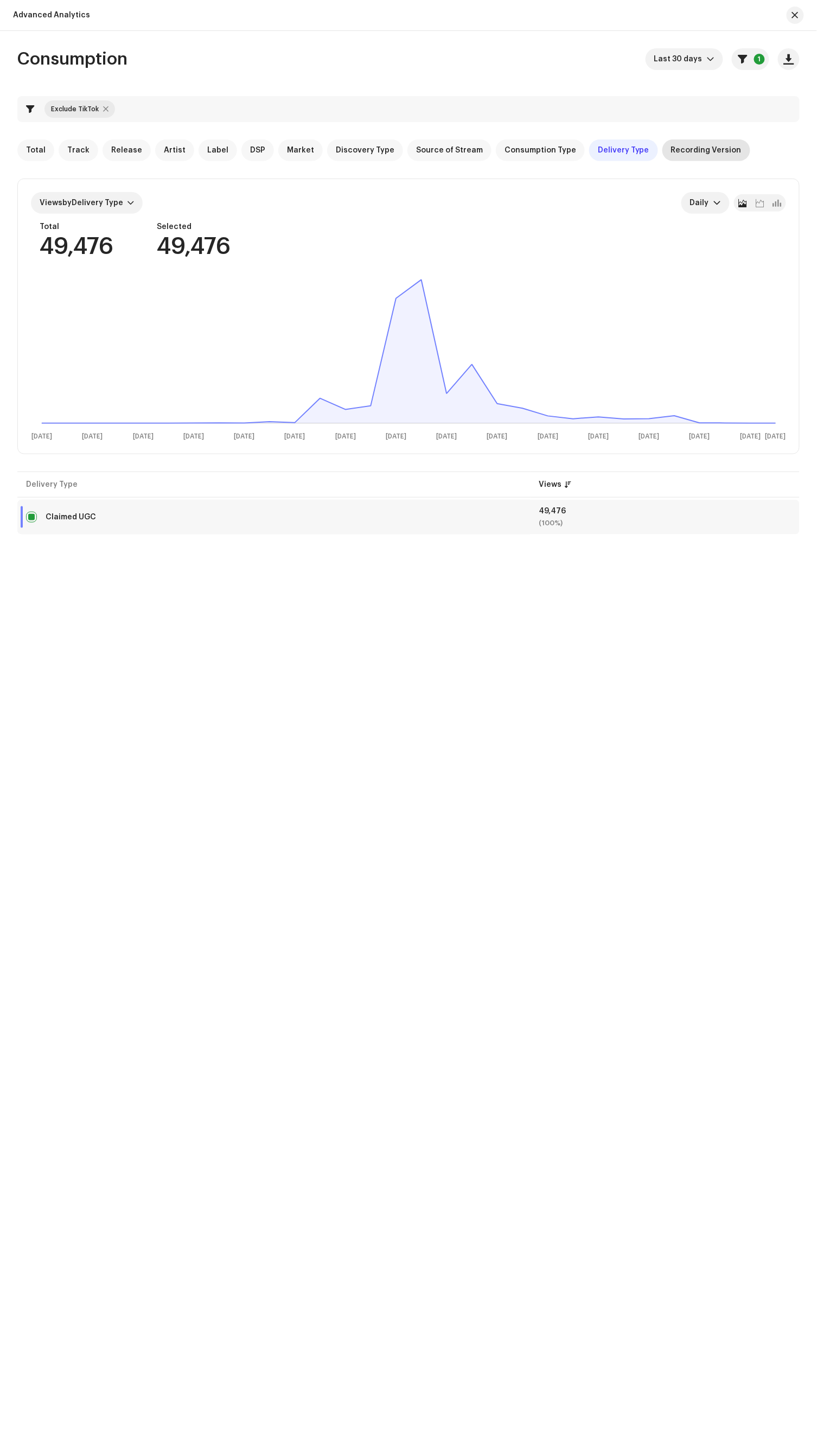
click at [671, 153] on span "Recording Version" at bounding box center [706, 150] width 70 height 9
click at [510, 150] on span "Consumption Type" at bounding box center [540, 150] width 72 height 9
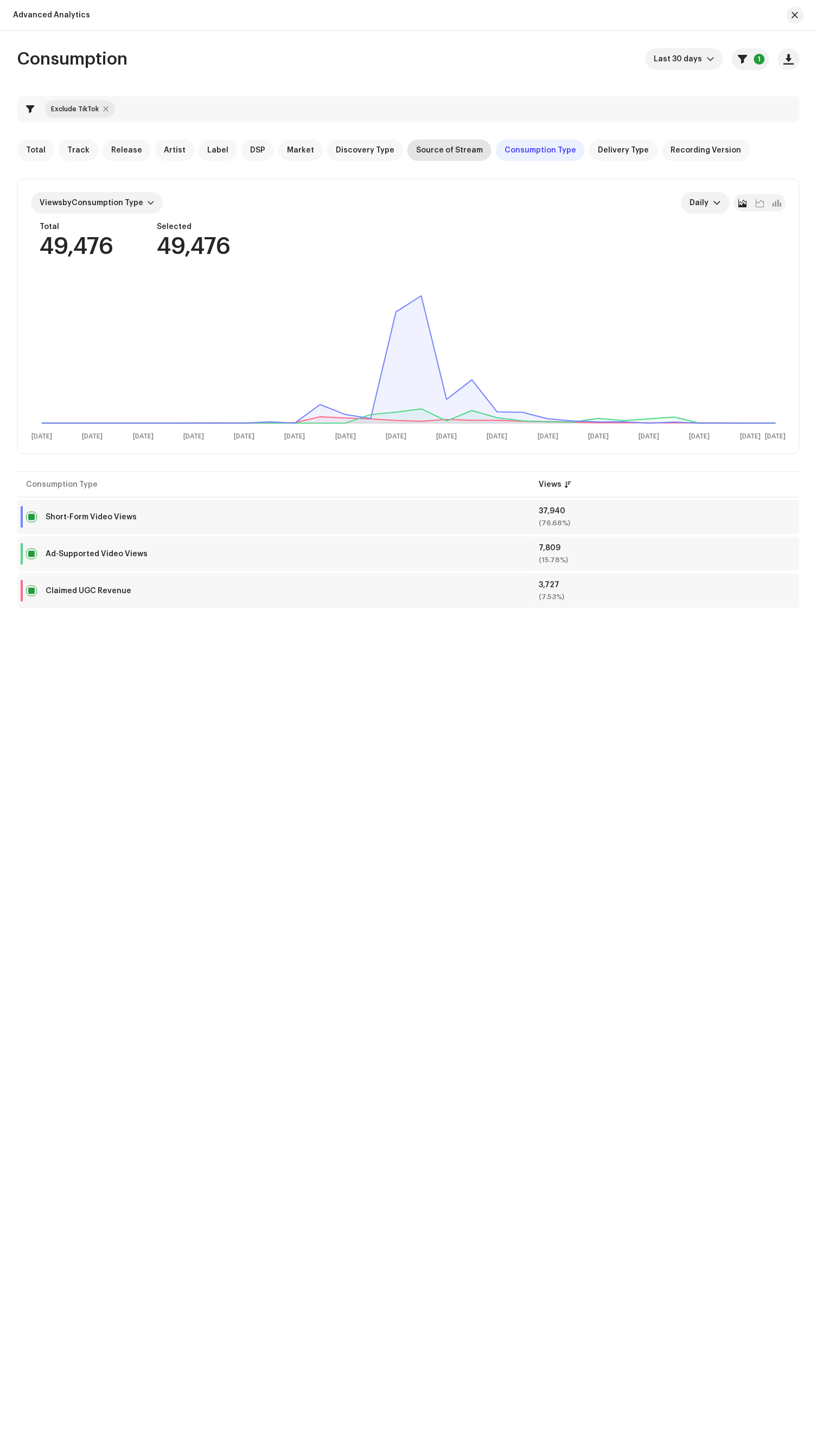
click at [416, 148] on span "Source of Stream" at bounding box center [450, 150] width 67 height 9
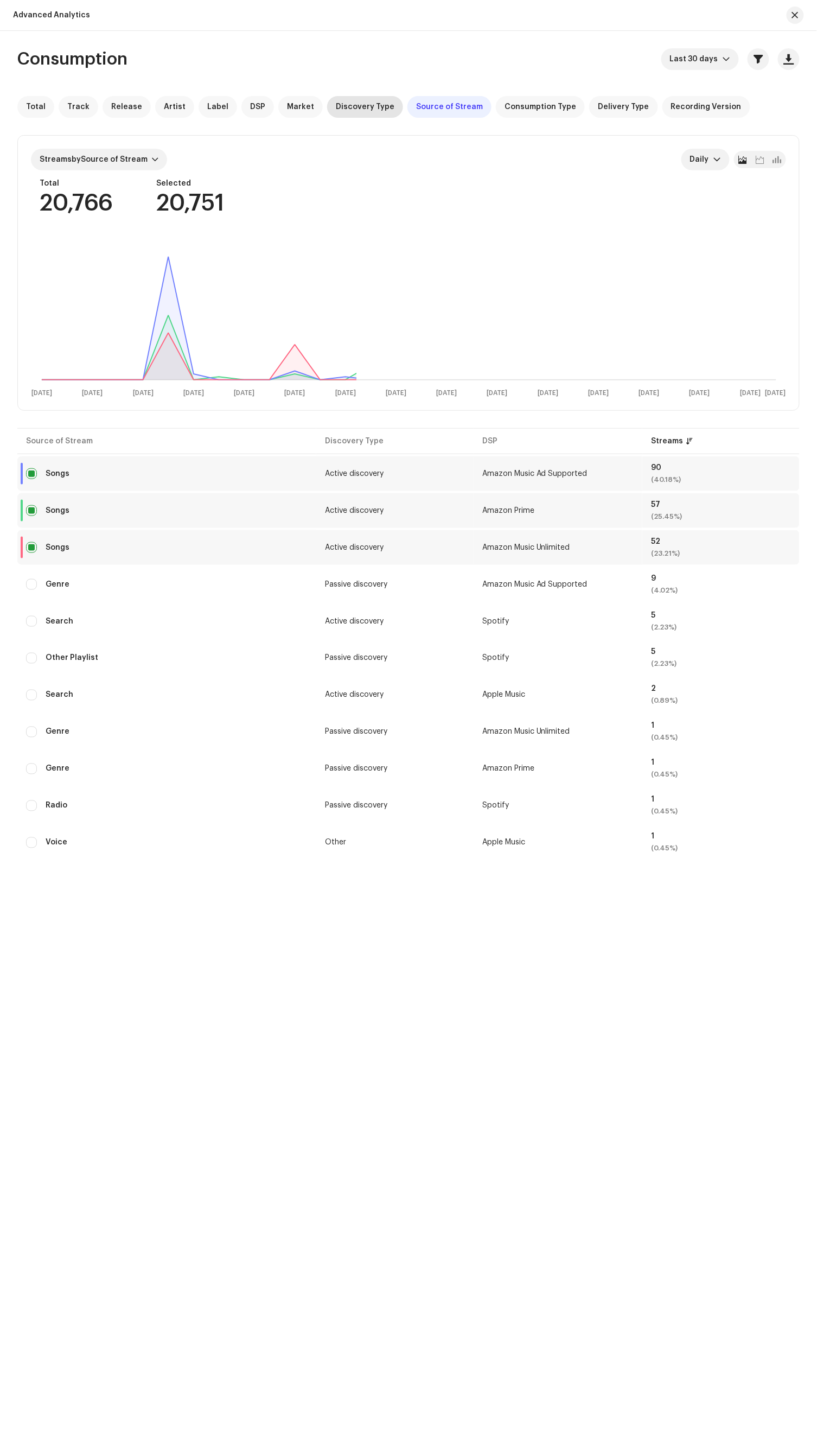
click at [343, 103] on span "Discovery Type" at bounding box center [365, 107] width 59 height 9
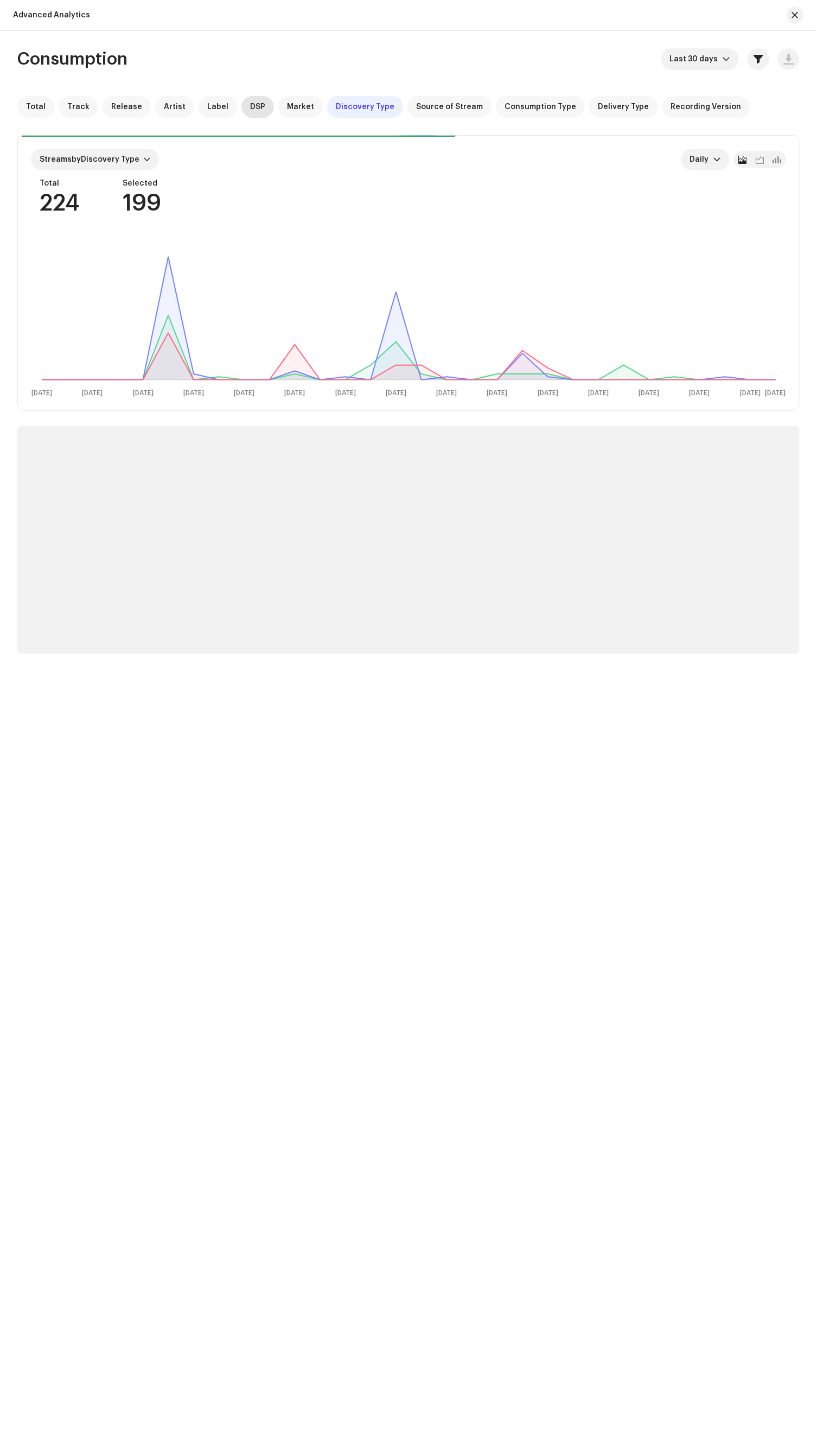
click at [250, 104] on span "DSP" at bounding box center [258, 107] width 15 height 9
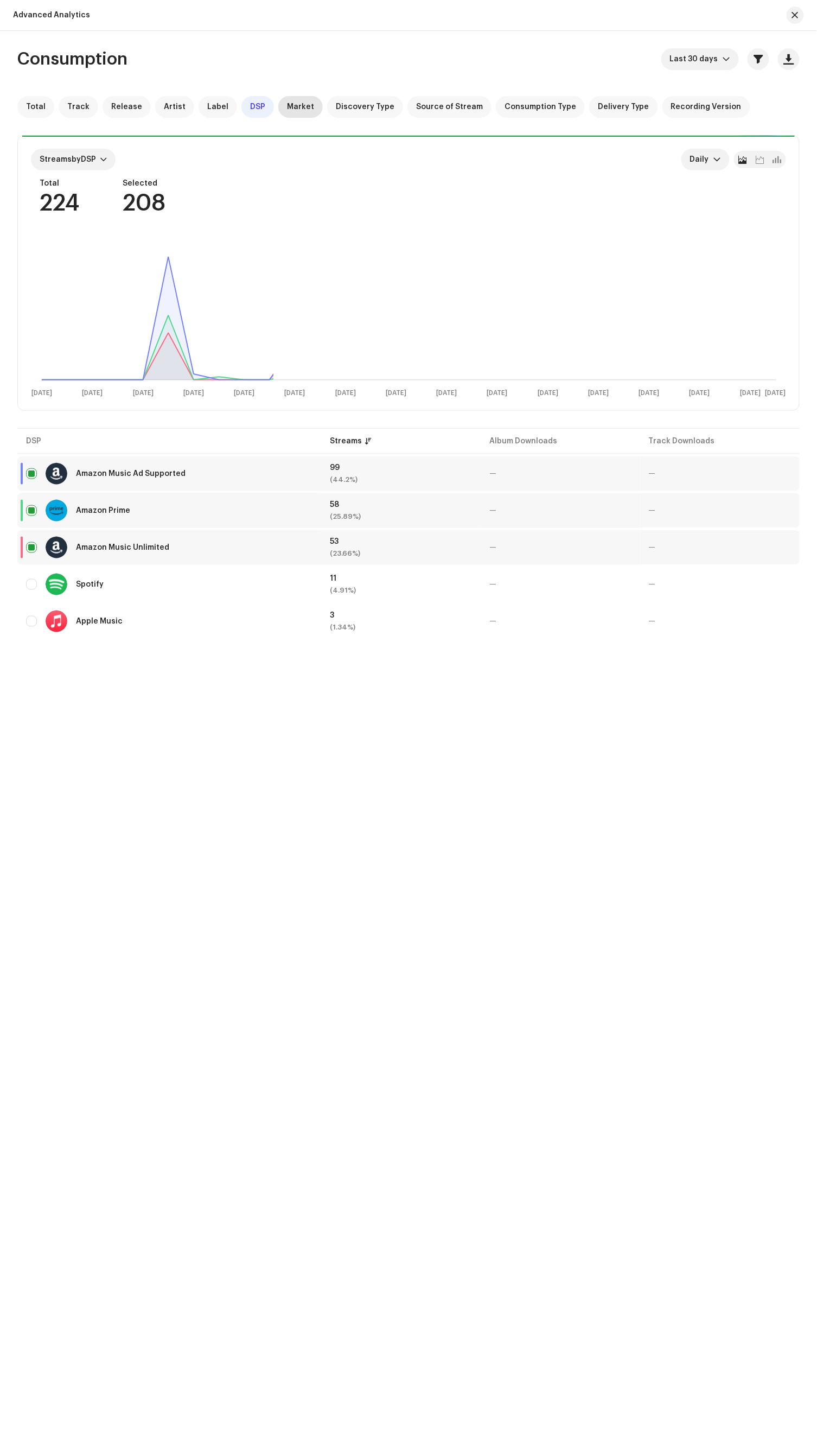
click at [287, 105] on span "Market" at bounding box center [300, 107] width 27 height 9
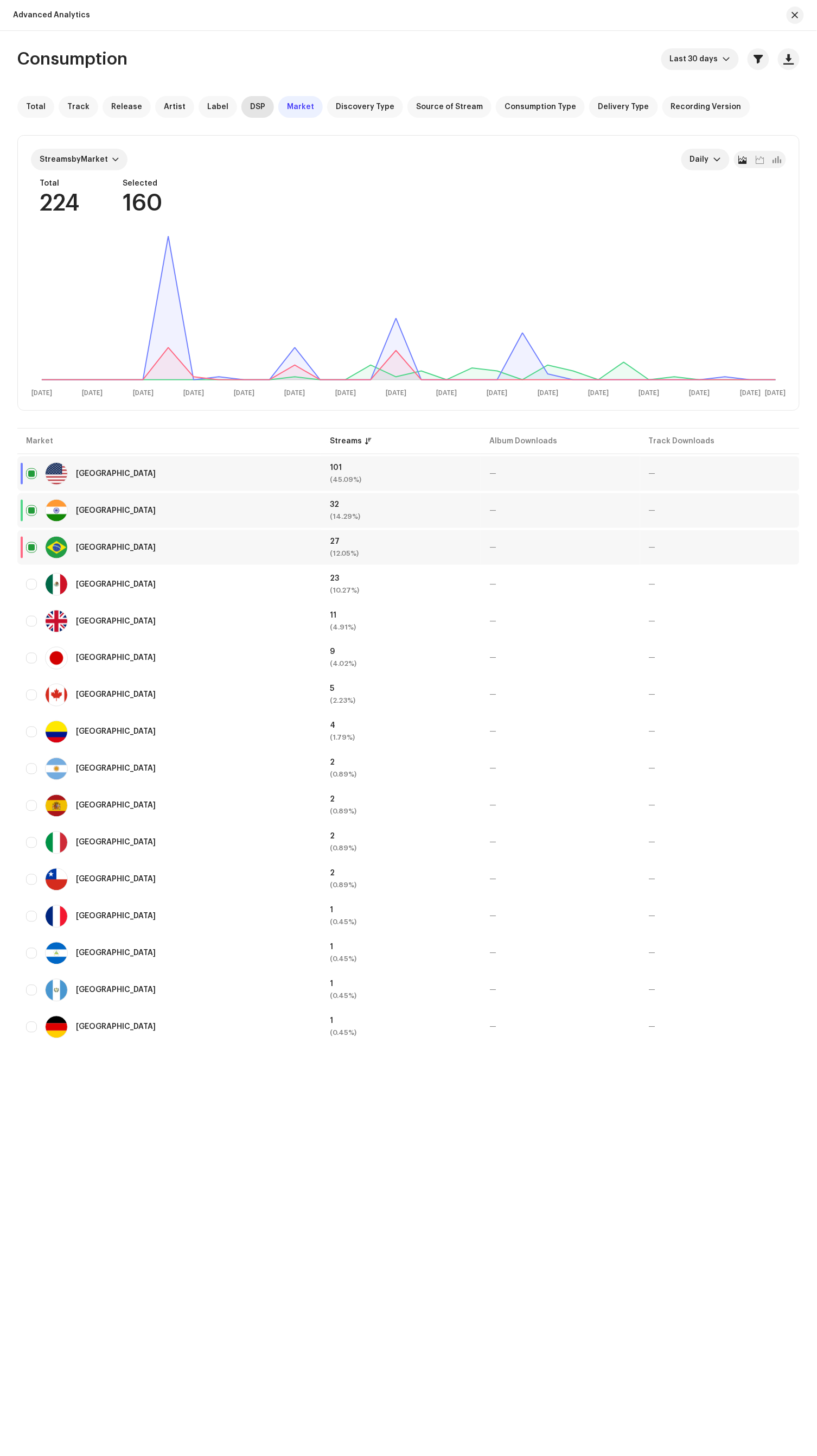
click at [250, 106] on span "DSP" at bounding box center [258, 107] width 15 height 9
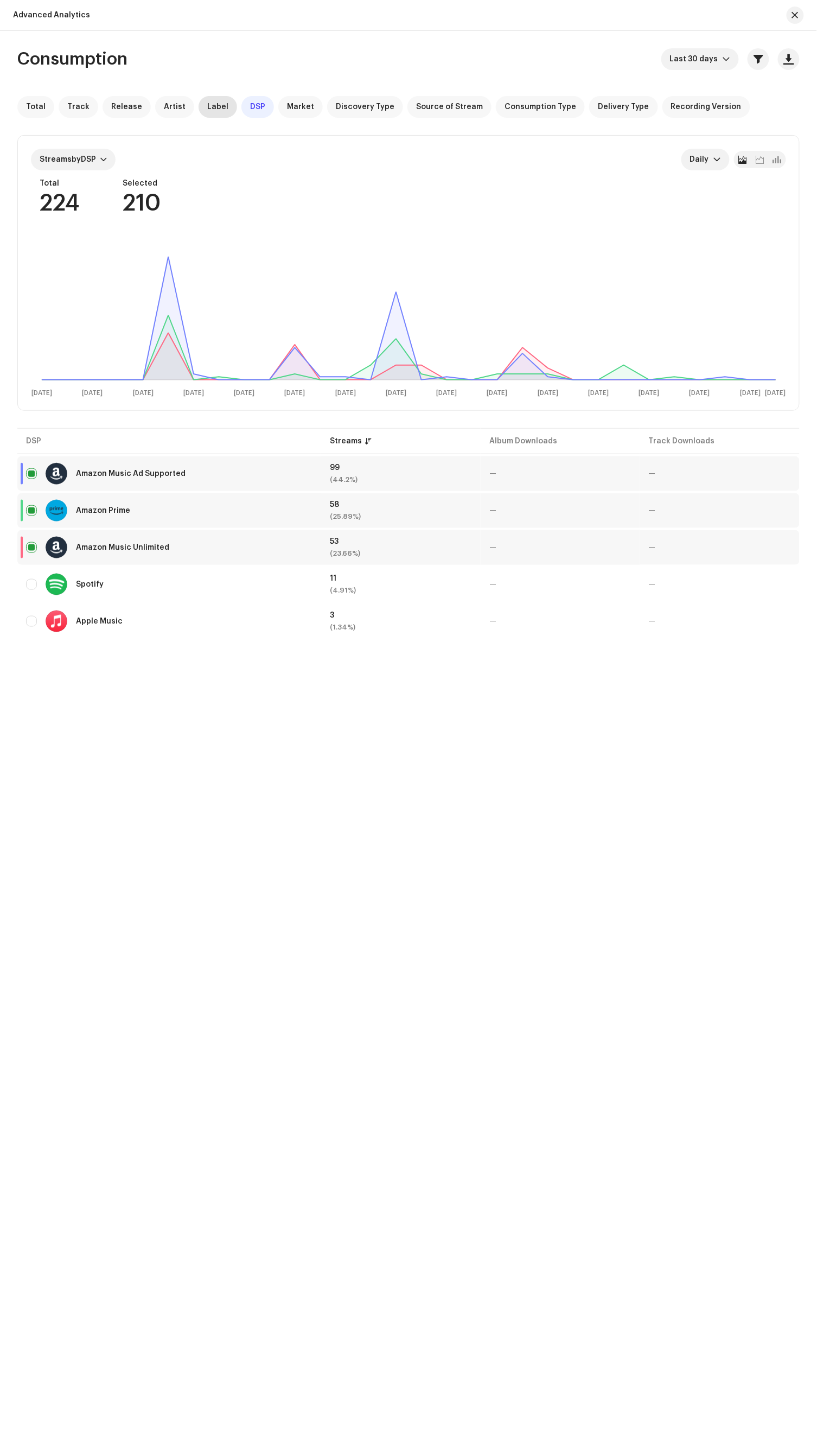
click at [207, 108] on span "Label" at bounding box center [217, 107] width 21 height 9
click at [166, 106] on span "Artist" at bounding box center [175, 107] width 22 height 9
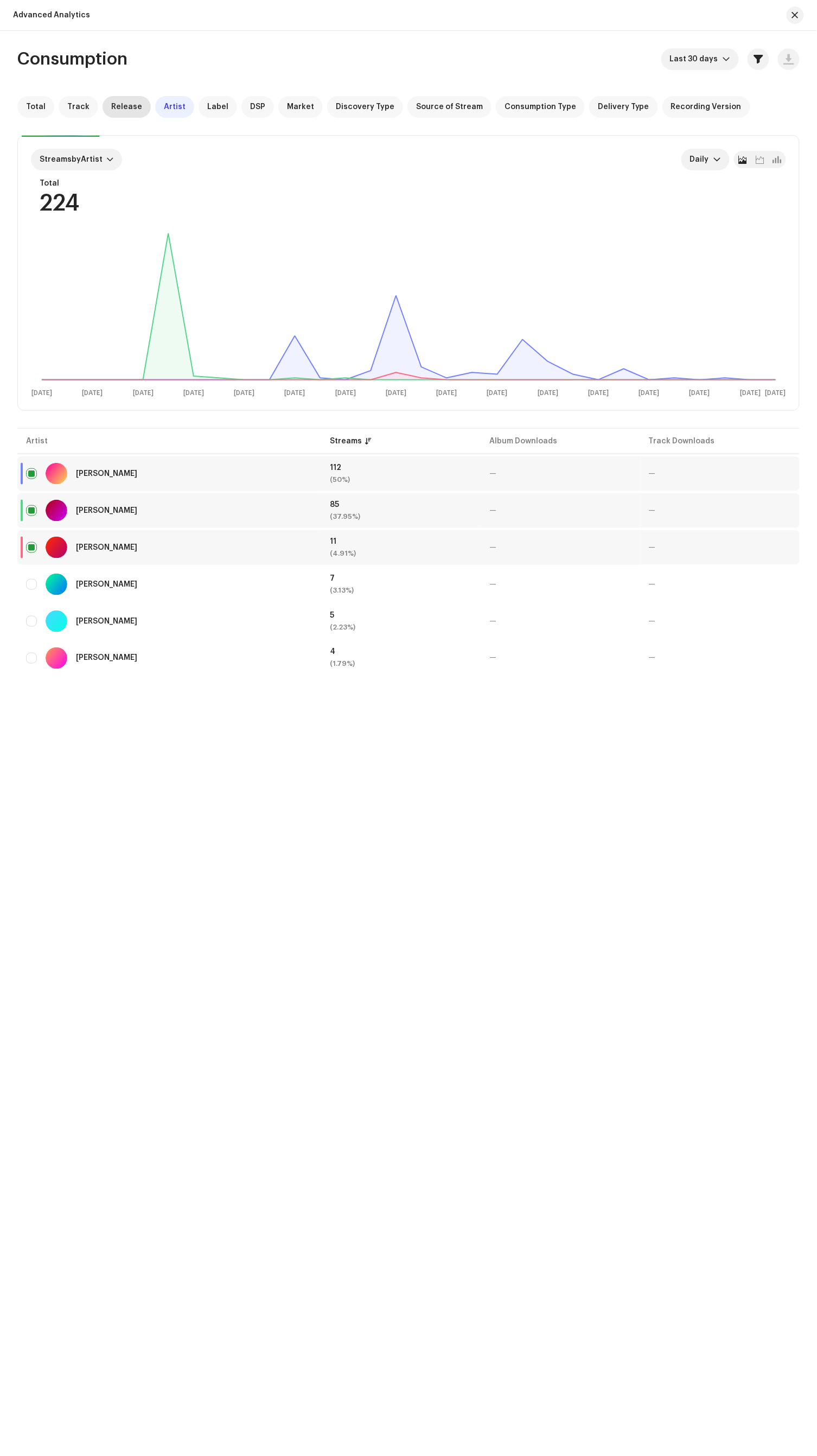
click at [111, 103] on span "Release" at bounding box center [127, 107] width 31 height 9
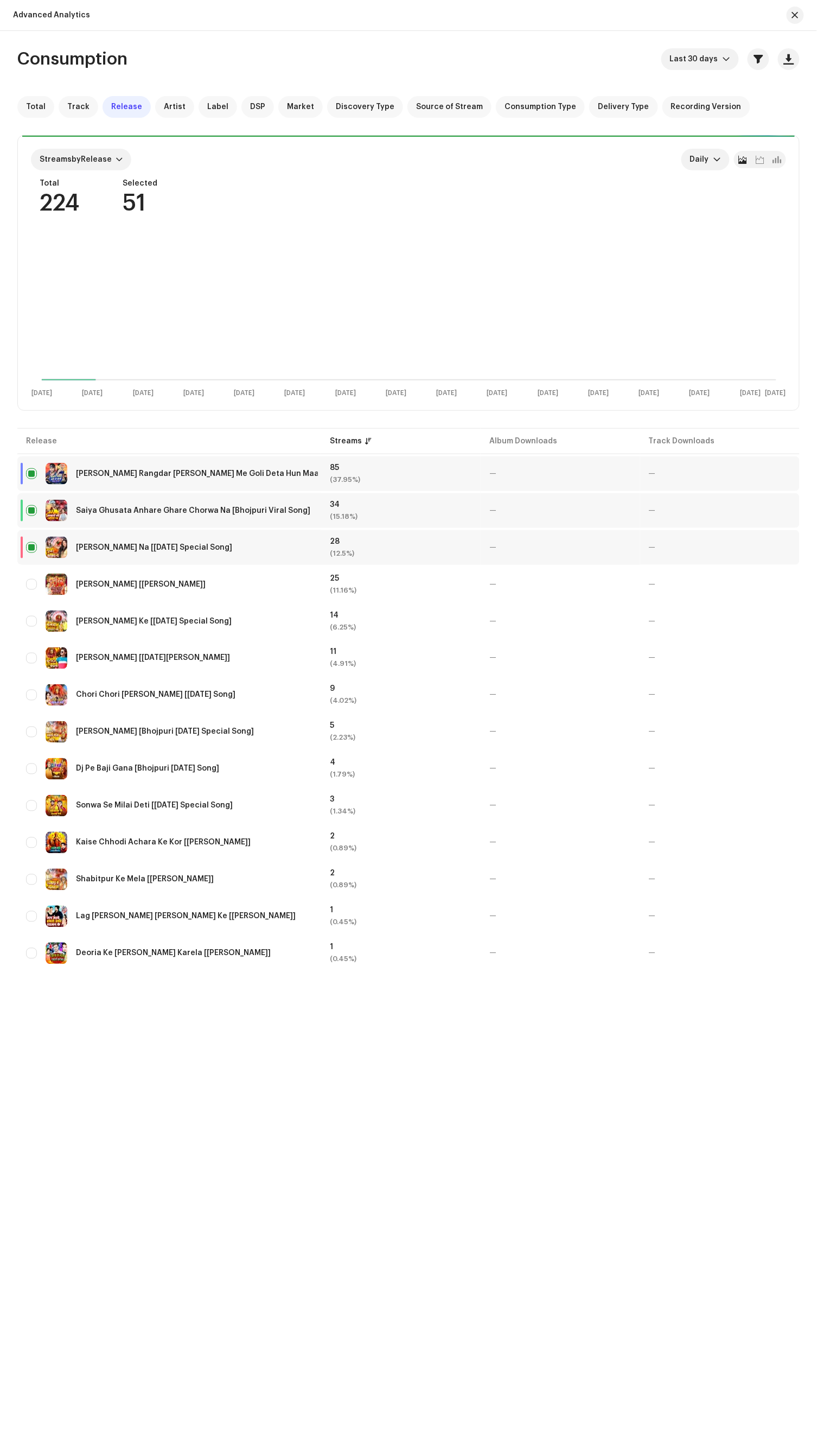
click at [19, 91] on div "Consumption Last 30 days Total Track Release Artist Label DSP Market Discovery …" at bounding box center [408, 518] width 817 height 942
click at [67, 103] on span "Track" at bounding box center [78, 107] width 22 height 9
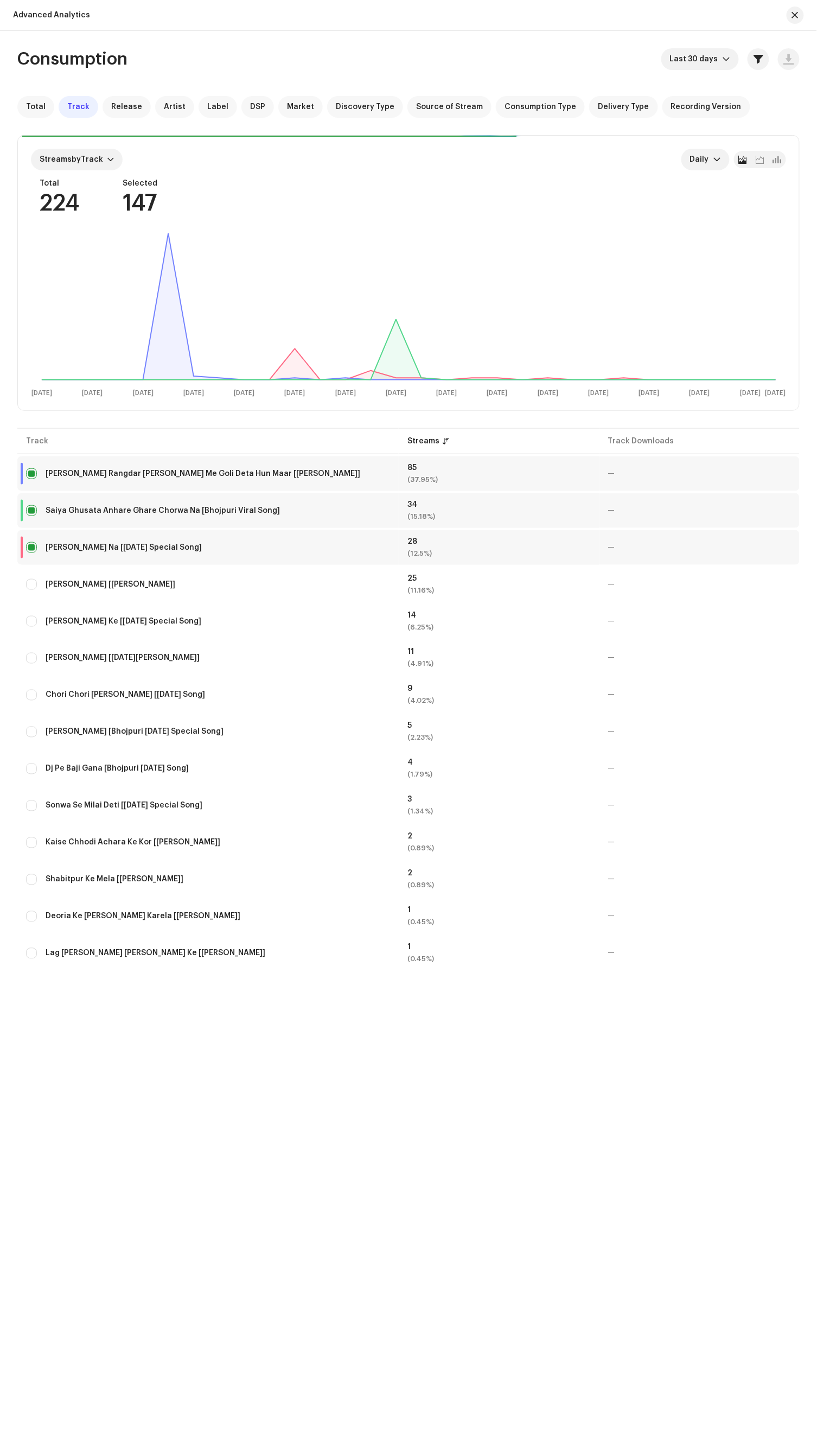
click at [19, 91] on div "Consumption Last 30 days Total Track Release Artist Label DSP Market Discovery …" at bounding box center [408, 518] width 817 height 942
click at [35, 106] on span "Total" at bounding box center [36, 107] width 19 height 9
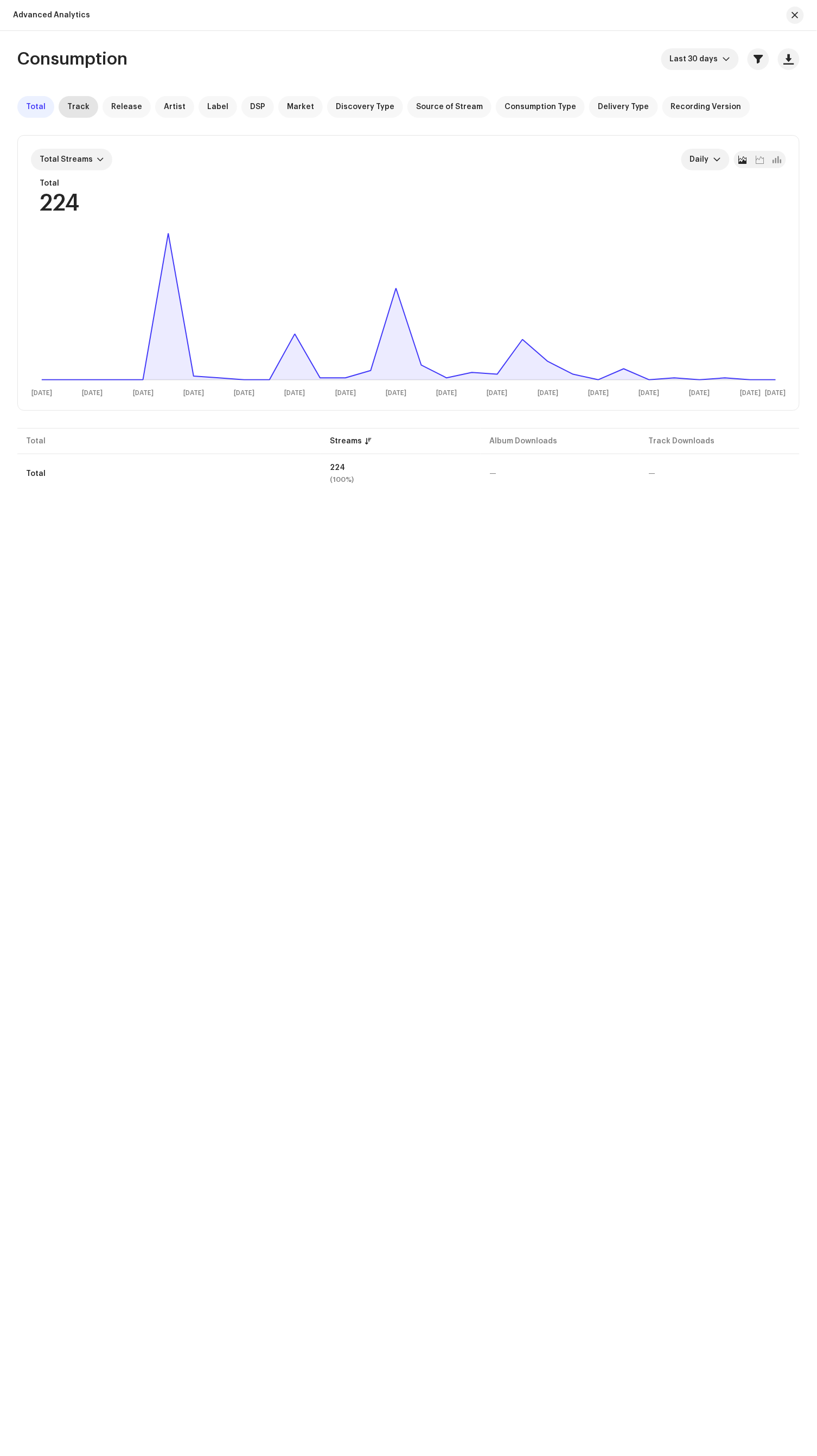
click at [75, 110] on span "Track" at bounding box center [78, 107] width 22 height 9
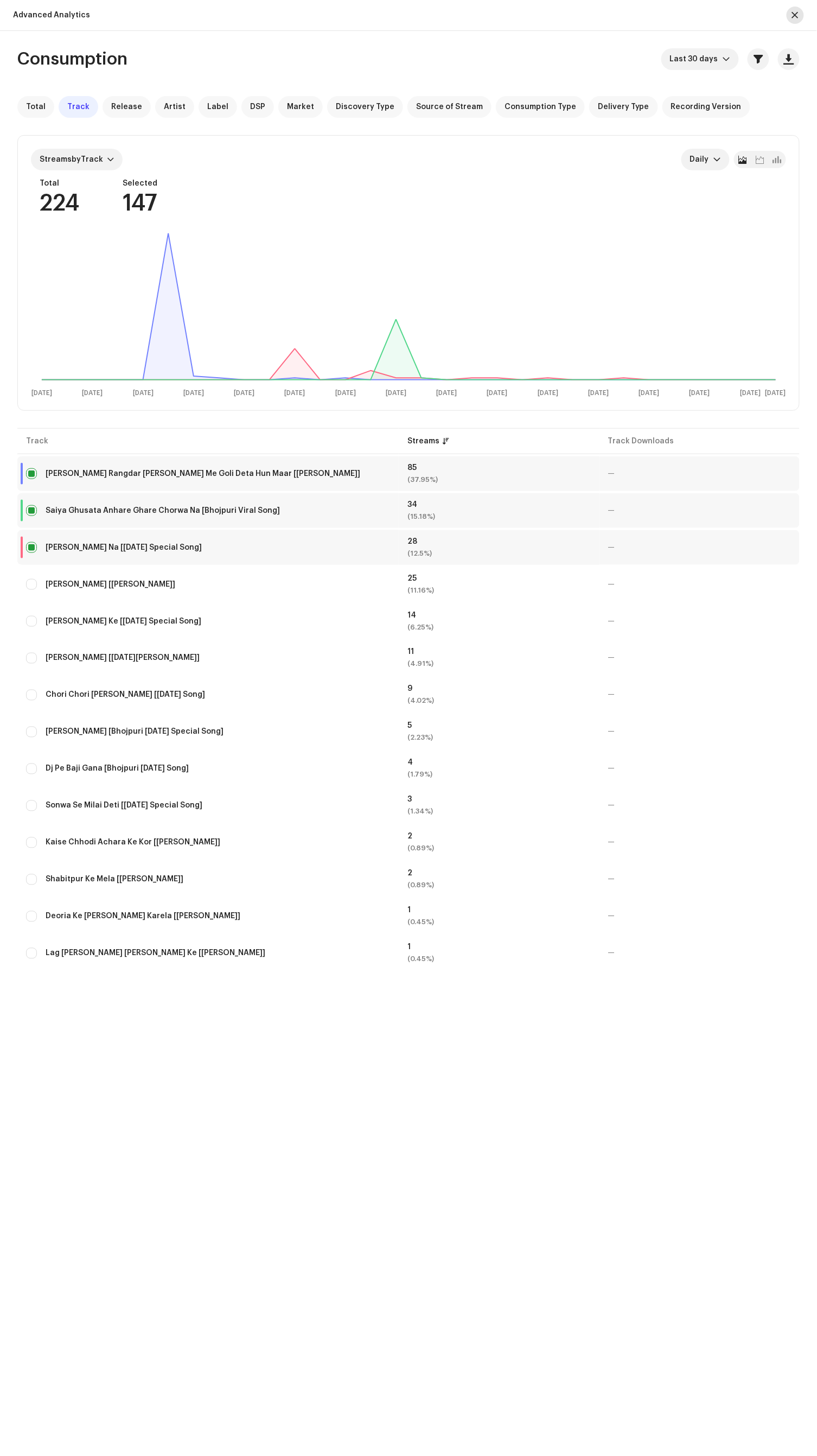
click at [791, 17] on button "button" at bounding box center [795, 15] width 17 height 17
